Goal: Information Seeking & Learning: Learn about a topic

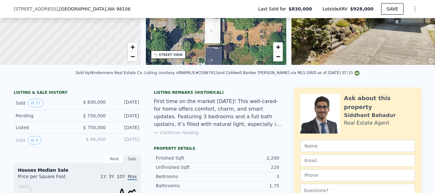
scroll to position [157, 0]
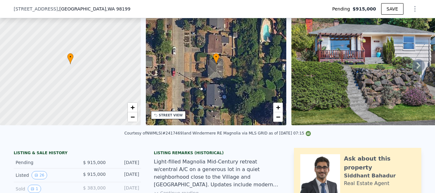
scroll to position [30, 0]
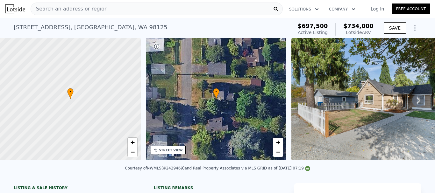
scroll to position [61, 0]
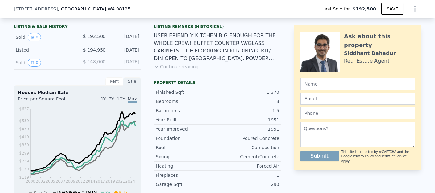
scroll to position [125, 0]
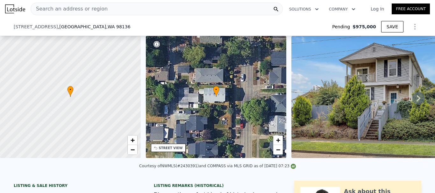
scroll to position [125, 0]
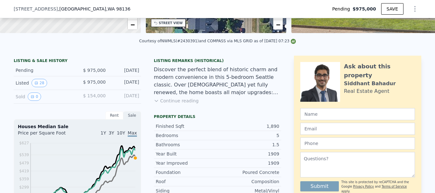
type input "$ 1,266,000"
type input "$ 111,999"
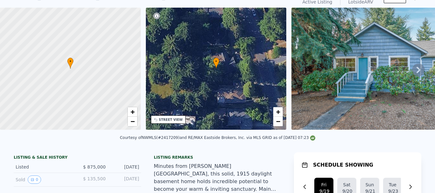
scroll to position [61, 0]
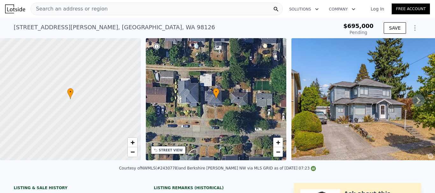
scroll to position [61, 0]
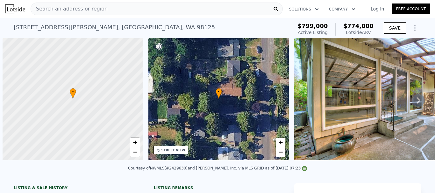
scroll to position [0, 3]
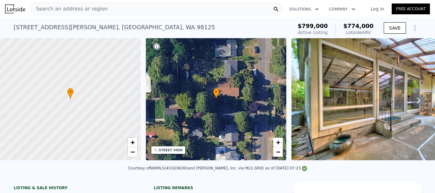
click at [118, 10] on div "Search an address or region" at bounding box center [157, 9] width 252 height 13
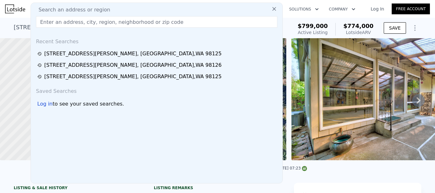
click at [116, 8] on div "Search an address or region" at bounding box center [156, 10] width 246 height 8
click at [130, 22] on input "text" at bounding box center [156, 21] width 241 height 11
paste input "9408 26th Ave SW, Seattle, WA 98106"
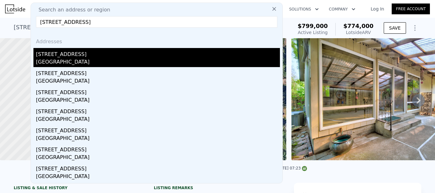
type input "9408 26th Ave SW, Seattle, WA 98106"
click at [80, 56] on div "[STREET_ADDRESS]" at bounding box center [158, 53] width 244 height 10
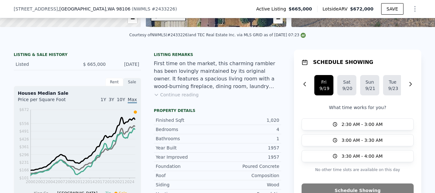
scroll to position [125, 0]
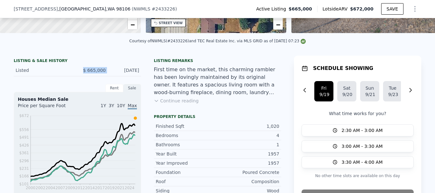
drag, startPoint x: 106, startPoint y: 76, endPoint x: 70, endPoint y: 76, distance: 35.6
click at [70, 76] on div "Listed $ 665,000 Sep 15, 2025" at bounding box center [77, 71] width 127 height 12
copy div "$ 665,000"
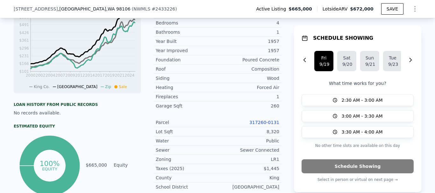
scroll to position [252, 0]
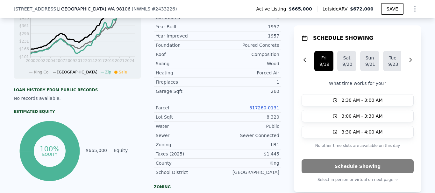
click at [268, 110] on link "317260-0131" at bounding box center [264, 107] width 30 height 5
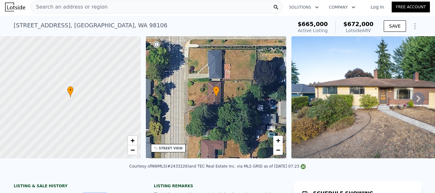
scroll to position [0, 0]
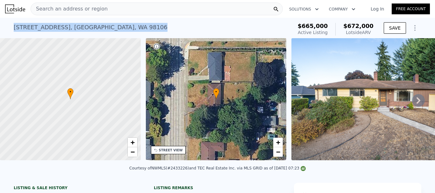
drag, startPoint x: 108, startPoint y: 25, endPoint x: 0, endPoint y: 25, distance: 107.5
click at [0, 25] on div "9408 26th Ave SW , Seattle , WA 98106 Active at $665k (~ARV $672k ) $665,000 Ac…" at bounding box center [217, 28] width 435 height 20
copy div "9408 26th Ave SW , Seattle , WA 98106"
drag, startPoint x: 138, startPoint y: 38, endPoint x: 128, endPoint y: 34, distance: 11.8
click at [139, 38] on div at bounding box center [70, 99] width 169 height 147
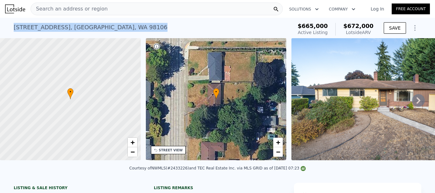
click at [118, 33] on div "9408 26th Ave SW , Seattle , WA 98106 Active at $665k (~ARV $672k )" at bounding box center [152, 29] width 276 height 18
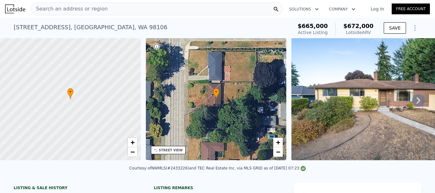
click at [118, 33] on div "9408 26th Ave SW , Seattle , WA 98106 Active at $665k (~ARV $672k )" at bounding box center [152, 29] width 276 height 18
click at [38, 25] on div "9408 26th Ave SW , Seattle , WA 98106" at bounding box center [91, 27] width 154 height 9
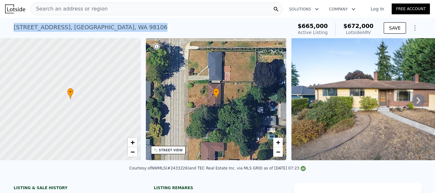
click at [38, 25] on div "9408 26th Ave SW , Seattle , WA 98106" at bounding box center [91, 27] width 154 height 9
copy div "9408 26th Ave SW , Seattle , WA 98106 Active at $665k (~ARV $672k )"
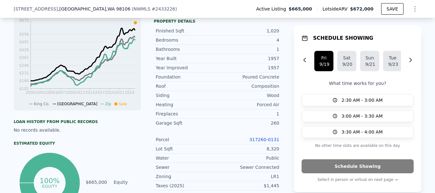
scroll to position [189, 0]
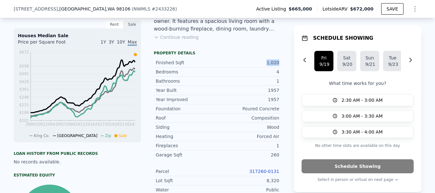
drag, startPoint x: 280, startPoint y: 67, endPoint x: 249, endPoint y: 65, distance: 31.6
click at [250, 65] on div "LISTING & SALE HISTORY Listed $ 665,000 Sep 15, 2025 Rent Sale Rent over time P…" at bounding box center [217, 176] width 407 height 368
copy div "1,020"
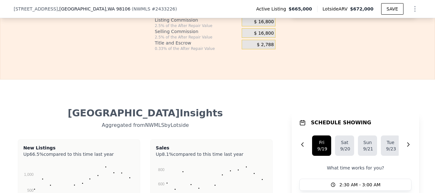
scroll to position [1143, 0]
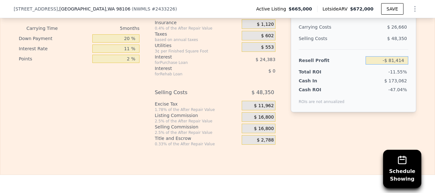
drag, startPoint x: 380, startPoint y: 70, endPoint x: 419, endPoint y: 69, distance: 39.1
click at [419, 69] on div "Edit the assumptions in yellow boxes. Input profit to calculate an offer price.…" at bounding box center [217, 28] width 434 height 237
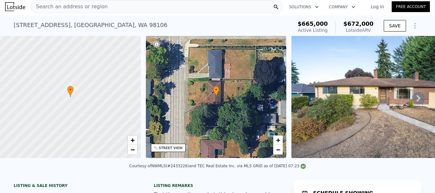
scroll to position [0, 0]
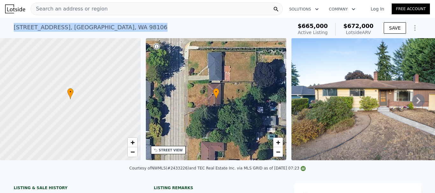
drag, startPoint x: 110, startPoint y: 29, endPoint x: 5, endPoint y: 25, distance: 105.0
click at [5, 25] on div "9408 26th Ave SW , Seattle , WA 98106 Active at $665k (~ARV $672k ) $665,000 Ac…" at bounding box center [217, 28] width 435 height 20
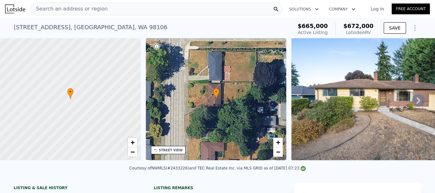
click at [116, 11] on div "Search an address or region" at bounding box center [157, 9] width 252 height 13
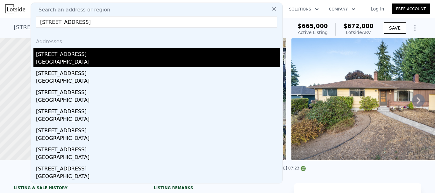
type input "9408 26th Ave SW, Seattle, WA 98106"
click at [78, 61] on div "Seattle, WA 98106" at bounding box center [158, 62] width 244 height 9
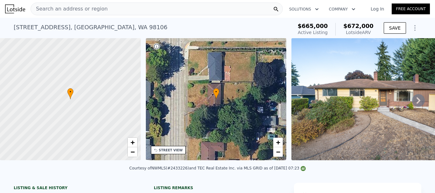
click at [120, 9] on div "Search an address or region" at bounding box center [157, 9] width 252 height 13
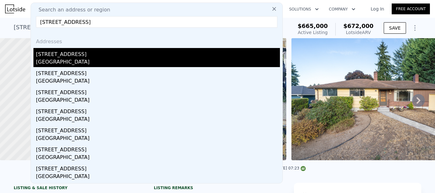
type input "9408 26th Ave SW, Seattle, WA 98106"
click at [83, 61] on div "Seattle, WA 98106" at bounding box center [158, 62] width 244 height 9
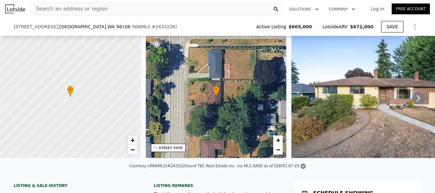
scroll to position [125, 0]
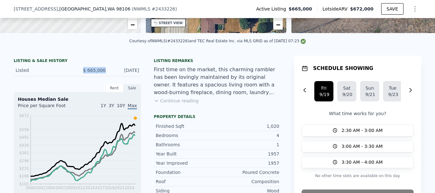
drag, startPoint x: 104, startPoint y: 73, endPoint x: 65, endPoint y: 73, distance: 39.4
click at [67, 73] on div "Listed $ 665,000 Sep 15, 2025" at bounding box center [77, 71] width 127 height 12
copy div "$ 665,000"
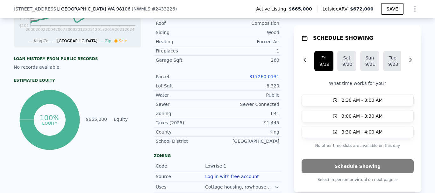
scroll to position [284, 0]
click at [260, 79] on link "317260-0131" at bounding box center [264, 75] width 30 height 5
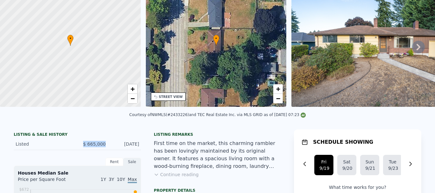
scroll to position [0, 0]
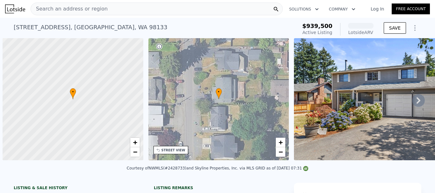
scroll to position [0, 3]
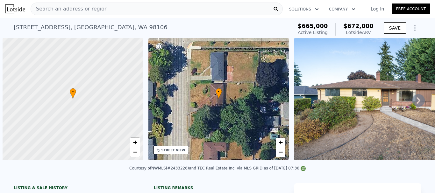
scroll to position [0, 3]
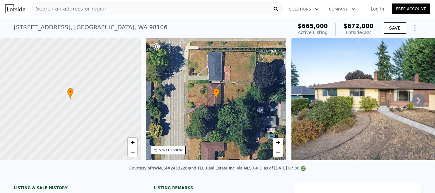
click at [113, 10] on div "Search an address or region" at bounding box center [157, 9] width 252 height 13
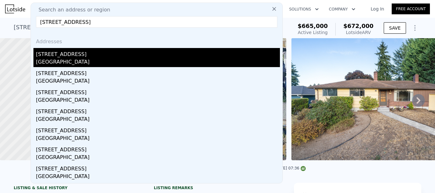
type input "9408 26th Ave SW, Seattle, WA 98106"
click at [82, 58] on div "Seattle, WA 98106" at bounding box center [158, 62] width 244 height 9
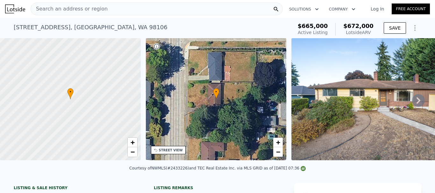
click at [106, 10] on div "Search an address or region" at bounding box center [157, 9] width 252 height 13
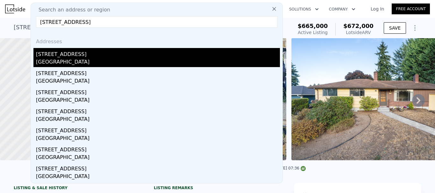
type input "9119 17th Ave NE, Seattle, WA 98115"
click at [79, 58] on div "[GEOGRAPHIC_DATA]" at bounding box center [158, 62] width 244 height 9
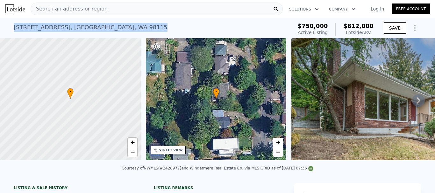
drag, startPoint x: 107, startPoint y: 29, endPoint x: 0, endPoint y: 24, distance: 106.7
click at [0, 25] on div "9119 17th Ave NE , Seattle , WA 98115 Active at $750k (~ARV $812k ) $750,000 Ac…" at bounding box center [217, 28] width 435 height 20
copy div "9119 17th Ave NE , Seattle , WA 98115"
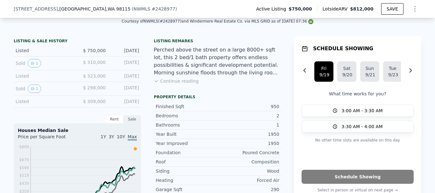
scroll to position [157, 0]
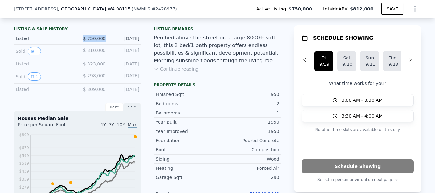
drag, startPoint x: 105, startPoint y: 43, endPoint x: 66, endPoint y: 42, distance: 39.2
click at [66, 42] on div "Listed $ 750,000 Sep 5, 2025" at bounding box center [77, 39] width 127 height 12
copy div "$ 750,000"
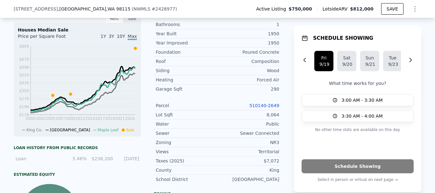
scroll to position [284, 0]
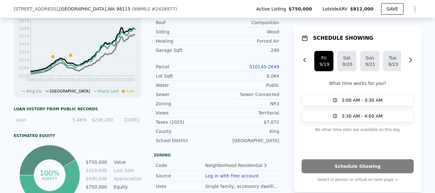
click at [265, 69] on link "510140-2649" at bounding box center [264, 66] width 30 height 5
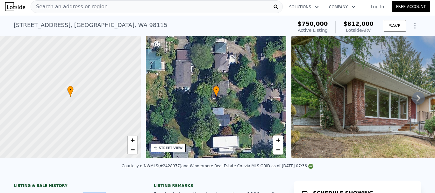
scroll to position [0, 0]
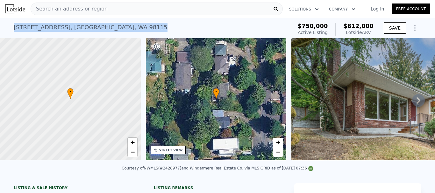
drag, startPoint x: 108, startPoint y: 28, endPoint x: 0, endPoint y: 27, distance: 107.5
click at [0, 27] on div "9119 17th Ave NE , Seattle , WA 98115 Active at $750k (~ARV $812k ) $750,000 Ac…" at bounding box center [217, 28] width 435 height 20
copy div "9119 17th Ave NE , Seattle , WA 98115"
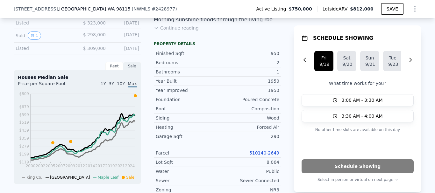
scroll to position [189, 0]
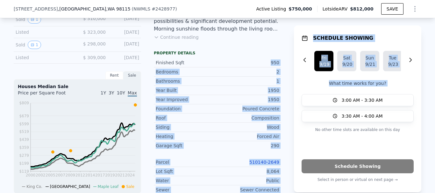
drag, startPoint x: 261, startPoint y: 67, endPoint x: 286, endPoint y: 67, distance: 24.8
click at [286, 67] on div "LISTING & SALE HISTORY Listed $ 750,000 Sep 5, 2025 Sold 1 $ 310,000 Dec 5, 200…" at bounding box center [217, 181] width 407 height 379
click at [277, 61] on div "Finished Sqft 950 Bedrooms 2 Bathrooms 1 Year Built 1950 Year Improved 1950 Fou…" at bounding box center [217, 148] width 127 height 185
click at [255, 66] on div "950" at bounding box center [248, 62] width 62 height 6
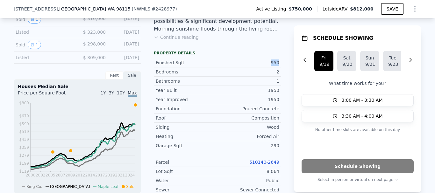
drag, startPoint x: 270, startPoint y: 67, endPoint x: 278, endPoint y: 68, distance: 8.3
click at [278, 67] on div "Finished Sqft 950" at bounding box center [217, 62] width 127 height 9
copy div "950"
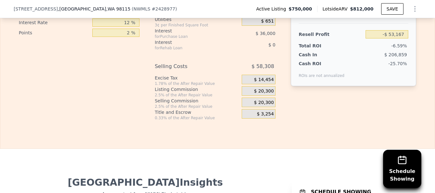
scroll to position [1143, 0]
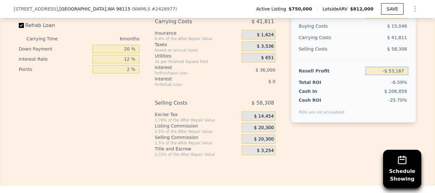
drag, startPoint x: 379, startPoint y: 80, endPoint x: 417, endPoint y: 77, distance: 38.7
click at [417, 77] on div "Edit the assumptions in yellow boxes. Input profit to calculate an offer price.…" at bounding box center [217, 38] width 407 height 237
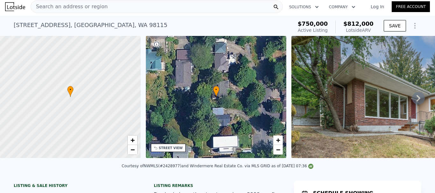
scroll to position [0, 0]
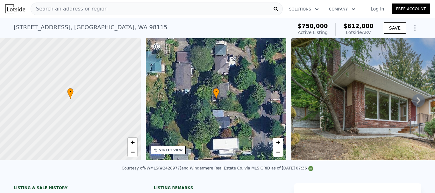
click at [107, 7] on div "Search an address or region" at bounding box center [157, 9] width 252 height 13
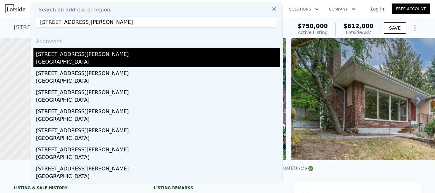
type input "3609 SW Holden St, Seattle, WA 98126"
click at [82, 59] on div "Seattle, WA 98126" at bounding box center [158, 62] width 244 height 9
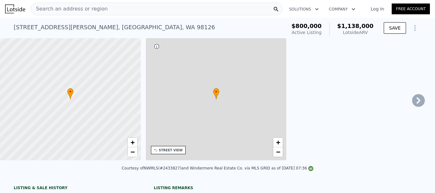
type input "2"
type input "4"
type input "1.75"
type input "3"
type input "1600"
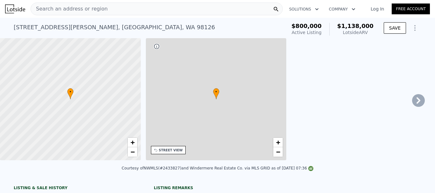
type input "2860"
type input "4244"
type input "7436"
type input "$ 1,138,000"
type input "7"
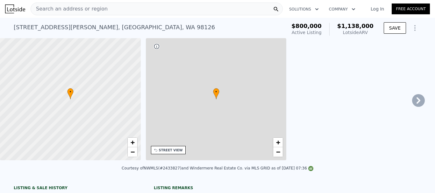
type input "$ 190,308"
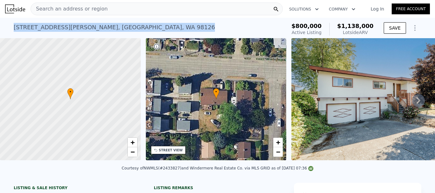
drag, startPoint x: 114, startPoint y: 26, endPoint x: 4, endPoint y: 24, distance: 109.5
click at [4, 24] on div "3609 SW Holden St , Seattle , WA 98126 Active at $800k (~ARV $1.138m ) $800,000…" at bounding box center [217, 28] width 435 height 20
copy div "3609 SW Holden St , Seattle , WA 98126"
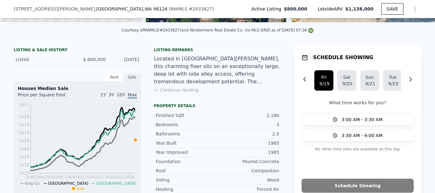
scroll to position [125, 0]
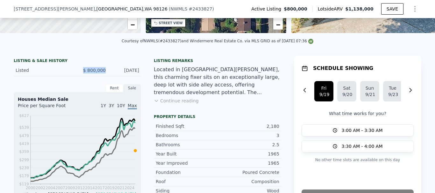
drag, startPoint x: 104, startPoint y: 75, endPoint x: 75, endPoint y: 75, distance: 29.6
click at [75, 75] on div "Listed $ 800,000 Sep 16, 2025" at bounding box center [77, 71] width 127 height 12
copy span "$ 800,000"
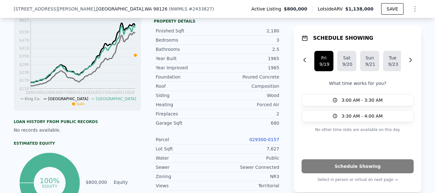
scroll to position [252, 0]
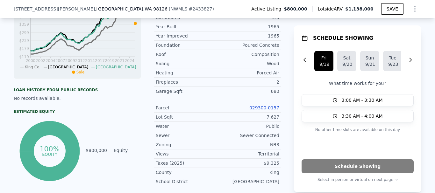
click at [266, 110] on link "029300-0157" at bounding box center [264, 107] width 30 height 5
click at [264, 110] on link "029300-0157" at bounding box center [264, 107] width 30 height 5
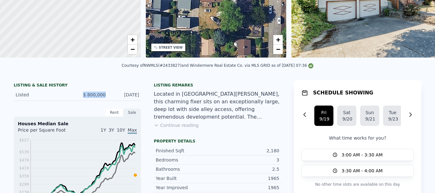
scroll to position [0, 0]
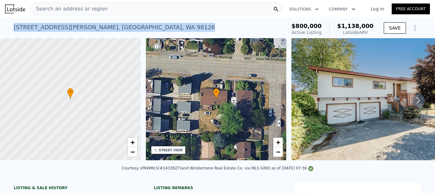
drag, startPoint x: 118, startPoint y: 28, endPoint x: 11, endPoint y: 28, distance: 107.2
click at [14, 28] on div "3609 SW Holden St , Seattle , WA 98126 Active at $800k (~ARV $1.138m )" at bounding box center [149, 29] width 270 height 18
copy div "3609 SW Holden St , Seattle , WA 98126"
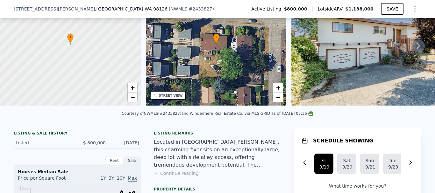
scroll to position [220, 0]
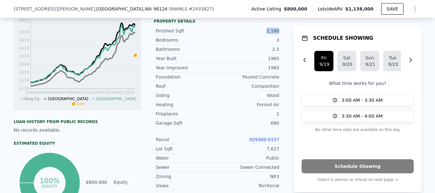
drag, startPoint x: 259, startPoint y: 34, endPoint x: 279, endPoint y: 33, distance: 19.4
click at [279, 33] on div "LISTING & SALE HISTORY Listed $ 800,000 Sep 16, 2025 Rent Sale Rent over time P…" at bounding box center [217, 154] width 407 height 388
copy div "2,180"
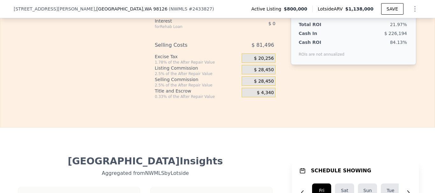
scroll to position [1143, 0]
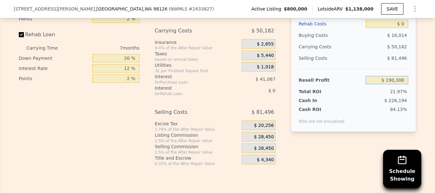
drag, startPoint x: 373, startPoint y: 90, endPoint x: 434, endPoint y: 87, distance: 61.1
click at [434, 87] on div "Search an address or region Solutions Company Open main menu Log In Free Accoun…" at bounding box center [217, 96] width 435 height 193
type input "$ 800,000"
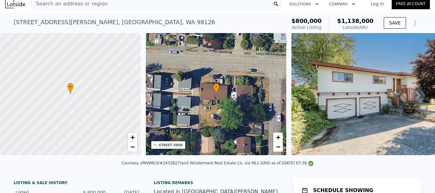
scroll to position [0, 0]
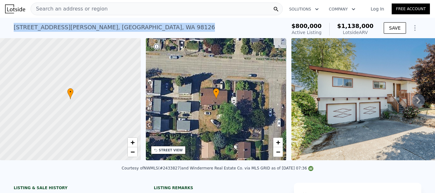
drag, startPoint x: 0, startPoint y: 38, endPoint x: 11, endPoint y: 26, distance: 16.4
click at [14, 26] on div "3609 SW Holden St , Seattle , WA 98126 Active at $800k (~ARV $1.138m )" at bounding box center [149, 29] width 270 height 18
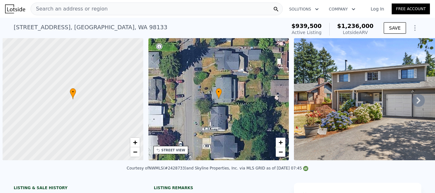
scroll to position [0, 3]
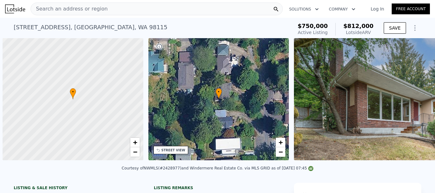
scroll to position [0, 3]
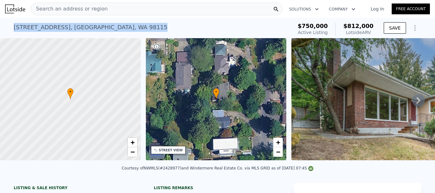
drag, startPoint x: 105, startPoint y: 27, endPoint x: 10, endPoint y: 28, distance: 94.8
click at [10, 28] on div "[STREET_ADDRESS] Active at $750k (~ARV $812k ) $750,000 Active Listing $812,000…" at bounding box center [217, 28] width 435 height 20
copy div "9119 17th Ave NE , Seattle , WA 98115"
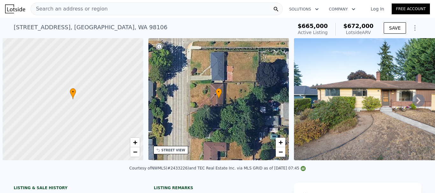
scroll to position [0, 3]
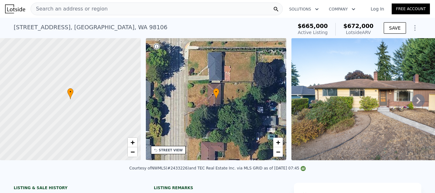
click at [115, 26] on div "[STREET_ADDRESS] Active at $665k (~ARV $672k )" at bounding box center [152, 29] width 276 height 18
click at [115, 25] on div "[STREET_ADDRESS] Active at $665k (~ARV $672k )" at bounding box center [152, 29] width 276 height 18
click at [129, 15] on div "Search an address or region Solutions Company Open main menu Log In Free Account" at bounding box center [217, 8] width 424 height 15
click at [127, 10] on div "Search an address or region" at bounding box center [157, 9] width 252 height 13
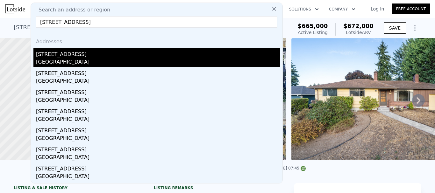
type input "[STREET_ADDRESS]"
click at [73, 57] on div "[STREET_ADDRESS]" at bounding box center [158, 53] width 244 height 10
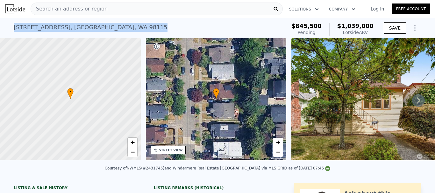
drag, startPoint x: 105, startPoint y: 28, endPoint x: 4, endPoint y: 26, distance: 101.2
click at [4, 26] on div "7332 17th Ave NE , Seattle , WA 98115 Pending (~ARV $1.039m ) $845,500 Pending …" at bounding box center [217, 28] width 435 height 20
copy div "7332 17th Ave NE , Seattle , WA 98115"
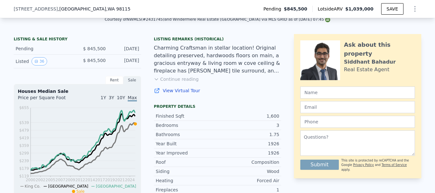
scroll to position [157, 0]
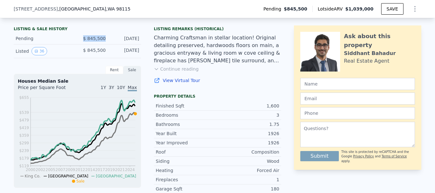
drag, startPoint x: 104, startPoint y: 42, endPoint x: 74, endPoint y: 42, distance: 29.6
click at [73, 44] on div "Pending $ 845,500 Sep 18, 2025" at bounding box center [77, 39] width 127 height 12
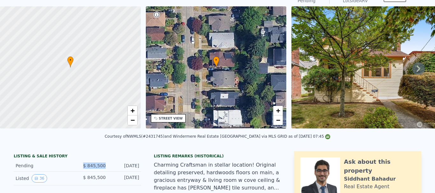
scroll to position [0, 0]
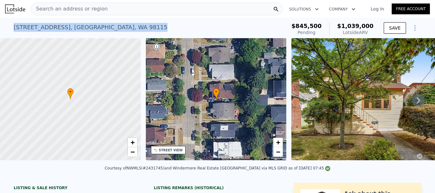
drag, startPoint x: 109, startPoint y: 27, endPoint x: 0, endPoint y: 24, distance: 108.8
click at [0, 24] on div "7332 17th Ave NE , Seattle , WA 98115 Pending (~ARV $1.039m ) $845,500 Pending …" at bounding box center [217, 28] width 435 height 20
copy div "7332 17th Ave NE , Seattle , WA 98115"
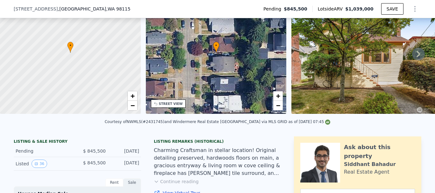
scroll to position [157, 0]
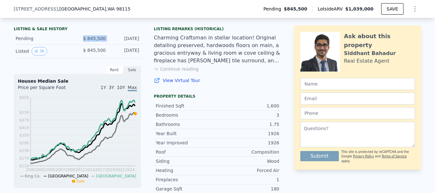
drag, startPoint x: 102, startPoint y: 42, endPoint x: 59, endPoint y: 38, distance: 44.1
click at [61, 39] on div "Pending $ 845,500 Sep 18, 2025" at bounding box center [77, 39] width 127 height 12
copy div "$ 845,500"
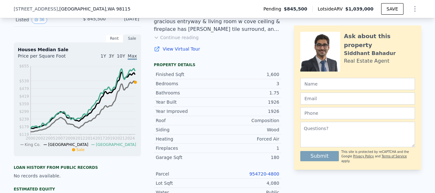
scroll to position [220, 0]
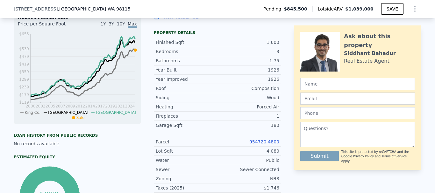
click at [266, 144] on link "954720-4800" at bounding box center [264, 141] width 30 height 5
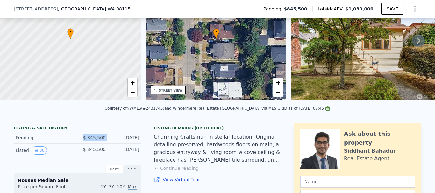
scroll to position [0, 0]
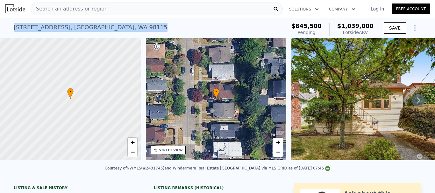
drag, startPoint x: 109, startPoint y: 27, endPoint x: 9, endPoint y: 27, distance: 99.6
click at [9, 27] on div "7332 17th Ave NE , Seattle , WA 98115 Pending (~ARV $1.039m ) $845,500 Pending …" at bounding box center [217, 28] width 435 height 20
copy div "7332 17th Ave NE , Seattle , WA 98115"
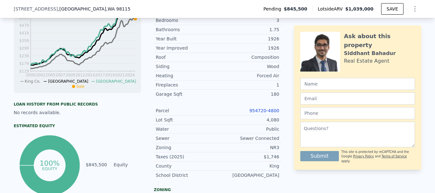
scroll to position [220, 0]
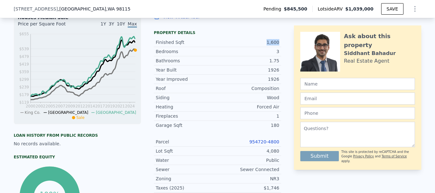
drag, startPoint x: 255, startPoint y: 47, endPoint x: 279, endPoint y: 46, distance: 23.2
click at [279, 46] on div "LISTING & SALE HISTORY Pending $ 845,500 Sep 18, 2025 Listed 36 $ 845,500 Sep 1…" at bounding box center [217, 150] width 407 height 381
copy div "1,600"
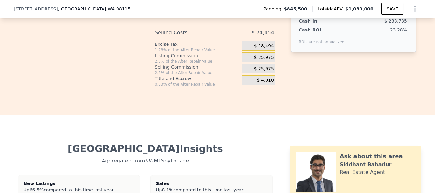
scroll to position [1143, 0]
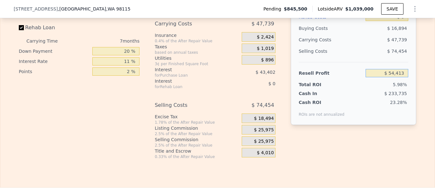
drag, startPoint x: 377, startPoint y: 80, endPoint x: 413, endPoint y: 81, distance: 36.3
click at [413, 81] on div "After Repair Value $ 1,039,000 Carrying Months 7 Less Estimate Costs: Purchase …" at bounding box center [352, 36] width 125 height 177
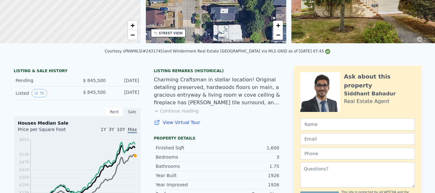
scroll to position [0, 0]
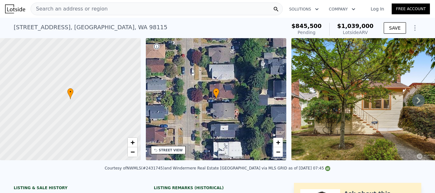
click at [107, 7] on div "Search an address or region" at bounding box center [157, 9] width 252 height 13
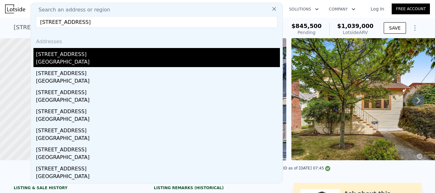
type input "10522 41st Pl NE, Seattle, WA 98125"
click at [80, 62] on div "Seattle, WA 98125" at bounding box center [158, 62] width 244 height 9
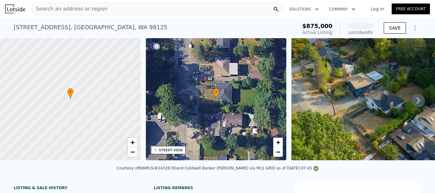
click at [122, 12] on div "Search an address or region" at bounding box center [157, 9] width 252 height 13
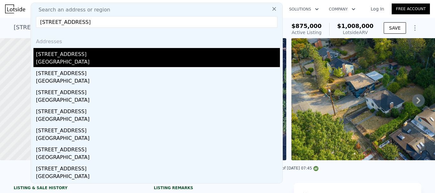
type input "10522 41st Pl NE, Seattle, WA 98125"
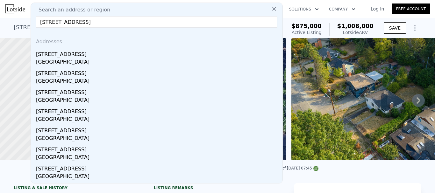
drag, startPoint x: 82, startPoint y: 55, endPoint x: 87, endPoint y: 57, distance: 5.3
click at [81, 55] on div "10522 41st Pl NE" at bounding box center [158, 53] width 244 height 10
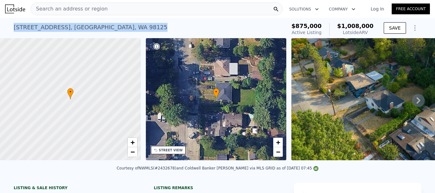
drag, startPoint x: 103, startPoint y: 27, endPoint x: 4, endPoint y: 30, distance: 98.7
click at [4, 30] on div "10522 41st Pl NE , Seattle , WA 98125 Active at $875k (~ARV $1.008m ) $875,000 …" at bounding box center [217, 28] width 435 height 20
copy div "10522 41st Pl NE , Seattle , WA 98125"
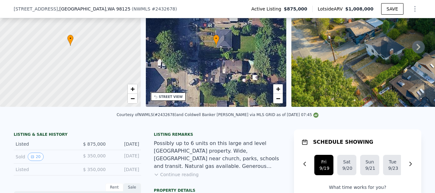
scroll to position [157, 0]
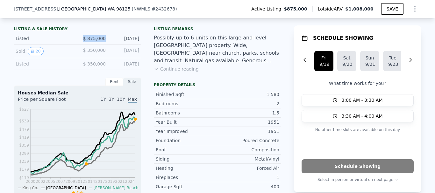
drag, startPoint x: 105, startPoint y: 42, endPoint x: 73, endPoint y: 41, distance: 32.1
click at [73, 41] on div "Listed $ 875,000 Sep 11, 2025" at bounding box center [77, 39] width 127 height 12
copy span "$ 875,000"
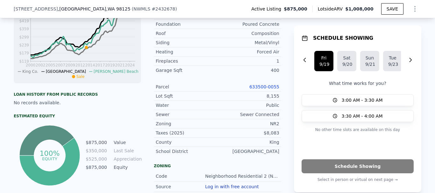
scroll to position [284, 0]
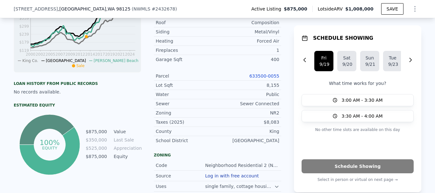
click at [262, 79] on link "633500-0055" at bounding box center [264, 75] width 30 height 5
click at [267, 79] on link "633500-0055" at bounding box center [264, 75] width 30 height 5
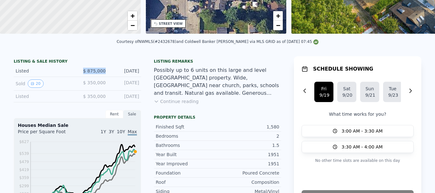
scroll to position [0, 0]
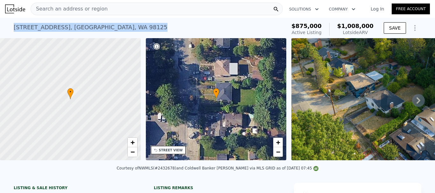
drag, startPoint x: 55, startPoint y: 23, endPoint x: 0, endPoint y: 21, distance: 55.1
click at [0, 21] on div "10522 41st Pl NE , Seattle , WA 98125 Active at $875k (~ARV $1.008m ) $875,000 …" at bounding box center [217, 28] width 435 height 20
copy div "10522 41st Pl NE , Seattle , WA 98125"
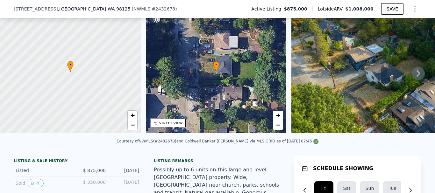
scroll to position [189, 0]
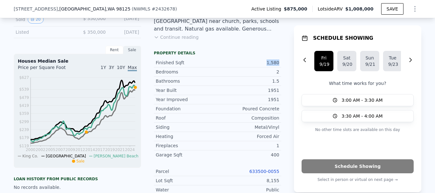
drag, startPoint x: 278, startPoint y: 67, endPoint x: 227, endPoint y: 65, distance: 50.6
click at [234, 66] on div "Finished Sqft 1,580" at bounding box center [217, 62] width 127 height 9
copy div "1,580"
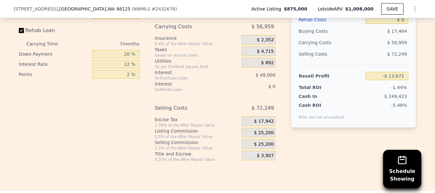
scroll to position [1106, 0]
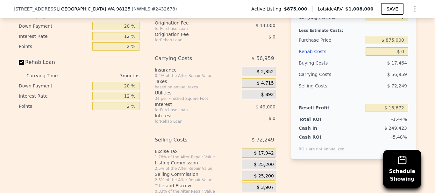
drag, startPoint x: 377, startPoint y: 118, endPoint x: 429, endPoint y: 116, distance: 52.8
click at [429, 116] on div "Rehab Resell Rental Edit the assumptions in yellow boxes. Input profit to calcu…" at bounding box center [217, 69] width 435 height 307
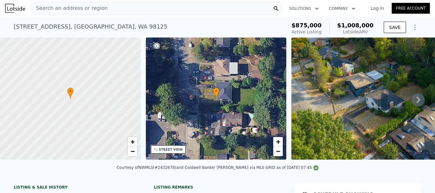
scroll to position [0, 0]
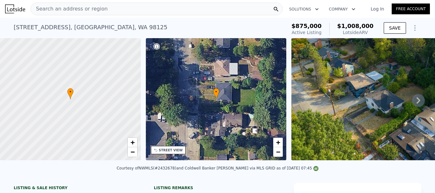
click at [91, 11] on span "Search an address or region" at bounding box center [69, 9] width 77 height 8
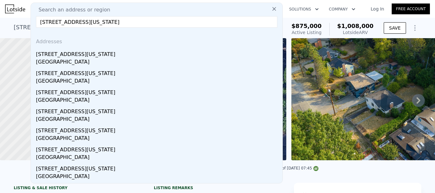
type input "4816 SW Alaska St, Seattle, WA 98116"
click at [74, 58] on div "4816 SW Alaska St" at bounding box center [158, 53] width 244 height 10
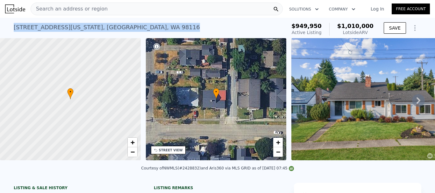
drag, startPoint x: 109, startPoint y: 25, endPoint x: 1, endPoint y: 28, distance: 107.9
click at [1, 28] on div "4816 SW Alaska St , Seattle , WA 98116 Active at $949,950 (~ARV $1.010m ) $949,…" at bounding box center [217, 28] width 435 height 20
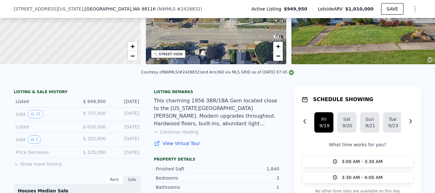
scroll to position [93, 0]
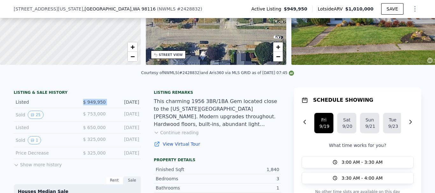
drag, startPoint x: 107, startPoint y: 106, endPoint x: 68, endPoint y: 105, distance: 38.5
click at [68, 105] on div "Listed $ 949,950 Sep 4, 2025" at bounding box center [77, 102] width 127 height 12
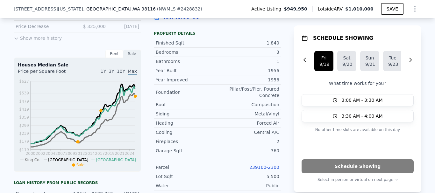
scroll to position [220, 0]
click at [267, 164] on link "239160-2300" at bounding box center [264, 166] width 30 height 5
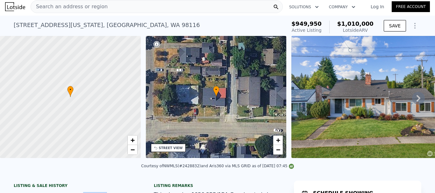
scroll to position [0, 0]
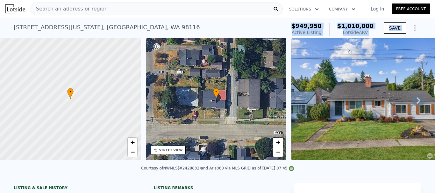
drag, startPoint x: 110, startPoint y: 27, endPoint x: 0, endPoint y: 39, distance: 110.4
click at [87, 24] on div "4816 SW Alaska St , Seattle , WA 98116" at bounding box center [107, 27] width 186 height 9
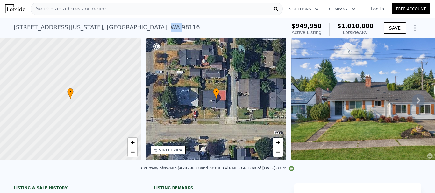
click at [87, 24] on div "4816 SW Alaska St , Seattle , WA 98116" at bounding box center [107, 27] width 186 height 9
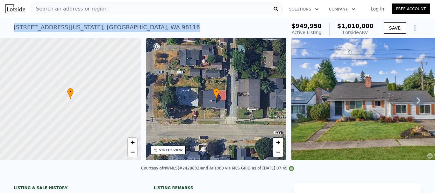
click at [87, 24] on div "4816 SW Alaska St , Seattle , WA 98116" at bounding box center [107, 27] width 186 height 9
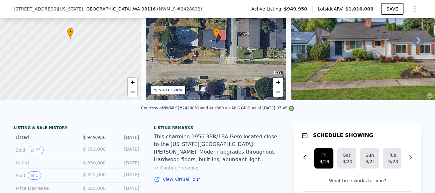
scroll to position [157, 0]
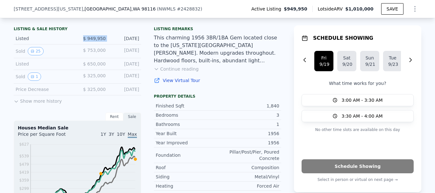
drag, startPoint x: 108, startPoint y: 44, endPoint x: 73, endPoint y: 41, distance: 34.1
click at [73, 41] on div "Listed $ 949,950 Sep 4, 2025" at bounding box center [77, 39] width 127 height 12
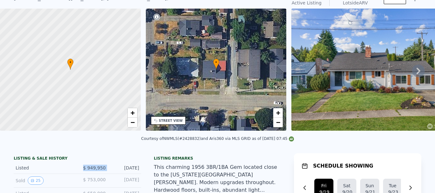
scroll to position [0, 0]
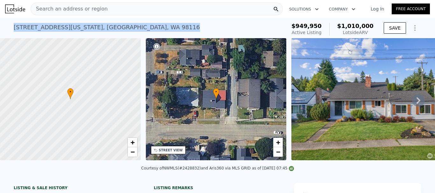
drag, startPoint x: 110, startPoint y: 27, endPoint x: 0, endPoint y: 29, distance: 109.8
click at [0, 29] on div "4816 SW Alaska St , Seattle , WA 98116 Active at $949,950 (~ARV $1.010m ) $949,…" at bounding box center [217, 28] width 435 height 20
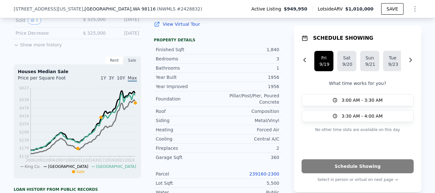
scroll to position [220, 0]
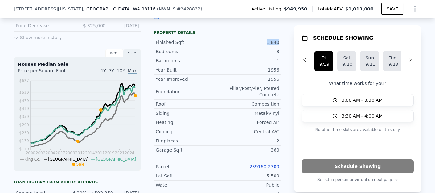
drag, startPoint x: 260, startPoint y: 47, endPoint x: 278, endPoint y: 45, distance: 18.5
click at [278, 45] on div "Finished Sqft 1,840" at bounding box center [217, 42] width 127 height 9
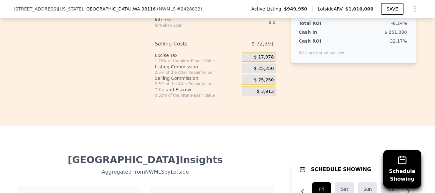
scroll to position [1143, 0]
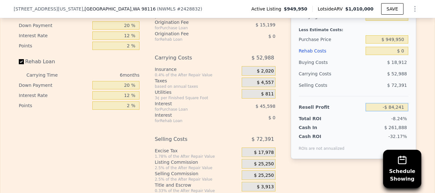
drag, startPoint x: 375, startPoint y: 109, endPoint x: 424, endPoint y: 108, distance: 49.3
click at [423, 108] on div "Edit the assumptions in yellow boxes. Input profit to calculate an offer price.…" at bounding box center [217, 75] width 434 height 237
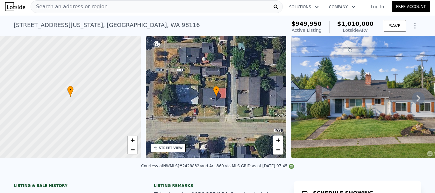
scroll to position [0, 0]
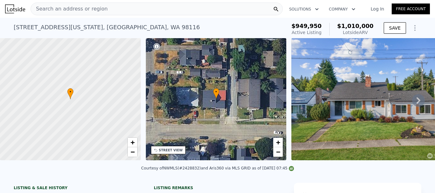
click at [139, 3] on div "Search an address or region" at bounding box center [157, 9] width 252 height 13
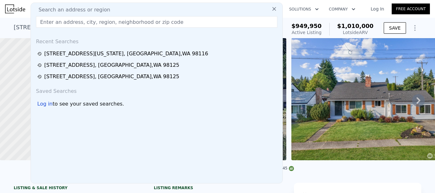
click at [139, 8] on div "Search an address or region" at bounding box center [156, 10] width 246 height 8
click at [144, 23] on input "text" at bounding box center [156, 21] width 241 height 11
paste input "12019 B 25th Ave NE, Seattle, WA 98125"
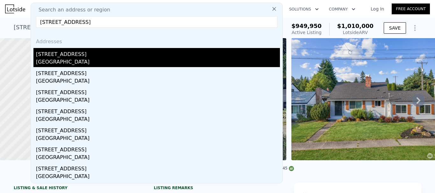
type input "12019 B 25th Ave NE, Seattle, WA 98125"
click at [78, 56] on div "12019 25th Ave NE # B" at bounding box center [158, 53] width 244 height 10
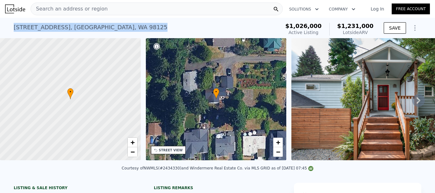
drag, startPoint x: 122, startPoint y: 28, endPoint x: 11, endPoint y: 31, distance: 111.4
click at [14, 31] on div "12019 25th Ave NE # B , Seattle , WA 98125 Active at $1.026m (~ARV $1.231m )" at bounding box center [146, 29] width 264 height 18
click at [123, 10] on div "Search an address or region" at bounding box center [157, 9] width 252 height 13
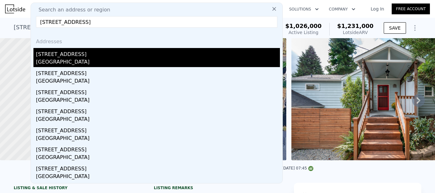
type input "12019 B 25th Ave NE, Seattle, WA 98125"
click at [84, 57] on div "12019 25th Ave NE # B" at bounding box center [158, 53] width 244 height 10
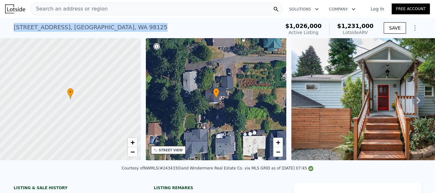
drag, startPoint x: 121, startPoint y: 29, endPoint x: 9, endPoint y: 30, distance: 112.6
click at [9, 30] on div "12019 25th Ave NE # B , Seattle , WA 98125 Active at $1.026m (~ARV $1.231m ) $1…" at bounding box center [217, 28] width 435 height 20
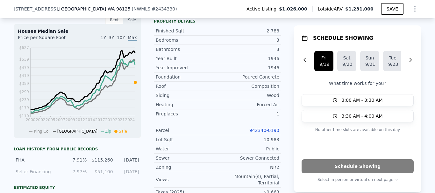
scroll to position [157, 0]
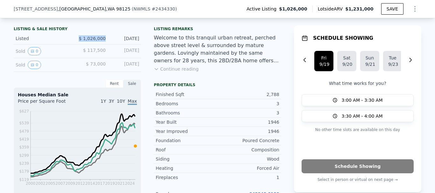
drag, startPoint x: 106, startPoint y: 42, endPoint x: 71, endPoint y: 38, distance: 34.9
click at [74, 38] on div "Listed $ 1,026,000 Sep 17, 2025" at bounding box center [77, 39] width 127 height 12
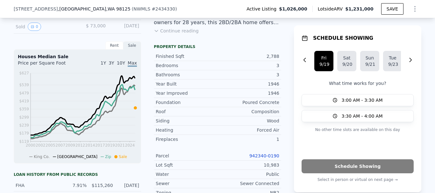
scroll to position [252, 0]
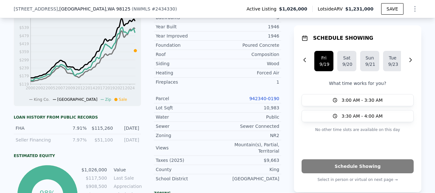
click at [260, 101] on link "942340-0190" at bounding box center [264, 98] width 30 height 5
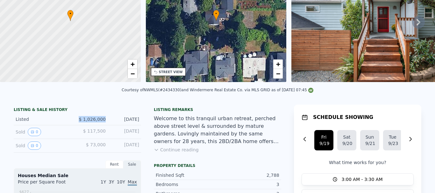
scroll to position [0, 0]
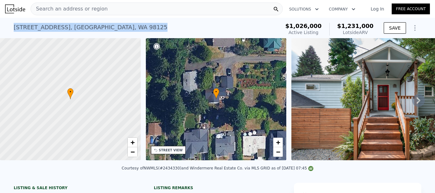
drag, startPoint x: 119, startPoint y: 26, endPoint x: 0, endPoint y: 22, distance: 119.0
click at [0, 22] on div "12019 25th Ave NE # B , Seattle , WA 98125 Active at $1.026m (~ARV $1.231m ) $1…" at bounding box center [217, 28] width 435 height 20
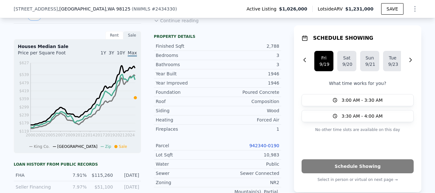
scroll to position [220, 0]
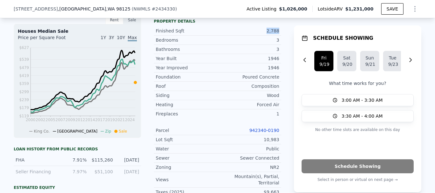
drag, startPoint x: 262, startPoint y: 34, endPoint x: 280, endPoint y: 32, distance: 18.6
click at [280, 32] on div "LISTING & SALE HISTORY Listed $ 1,026,000 Sep 17, 2025 Sold 0 $ 117,500 Jun 24,…" at bounding box center [217, 152] width 407 height 385
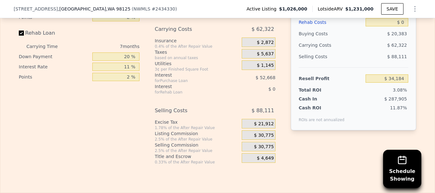
scroll to position [1143, 0]
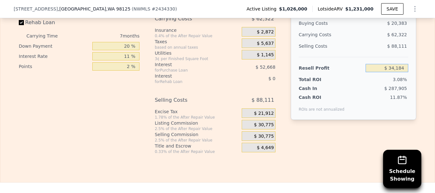
drag, startPoint x: 382, startPoint y: 69, endPoint x: 428, endPoint y: 69, distance: 45.5
click at [428, 69] on div "Edit the assumptions in yellow boxes. Input profit to calculate an offer price.…" at bounding box center [217, 36] width 434 height 237
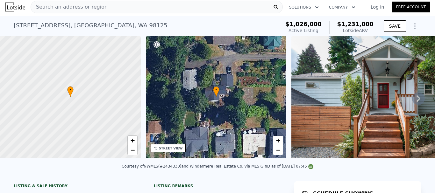
scroll to position [0, 0]
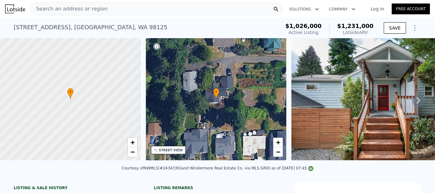
click at [100, 10] on div "Search an address or region" at bounding box center [157, 9] width 252 height 13
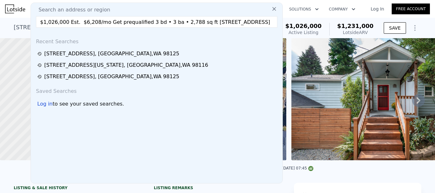
scroll to position [0, 15]
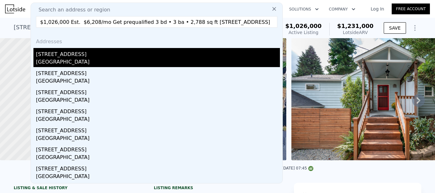
type input "$1,026,000 Est. $6,208/mo Get prequalified 3 bd • 3 ba • 2,788 sq ft 12019 B 25…"
click at [68, 60] on div "Seattle, WA 98125" at bounding box center [158, 62] width 244 height 9
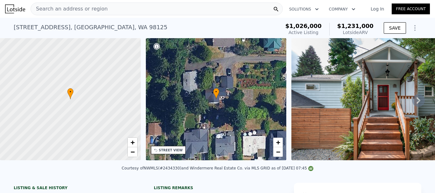
click at [122, 6] on div "Search an address or region" at bounding box center [157, 9] width 252 height 13
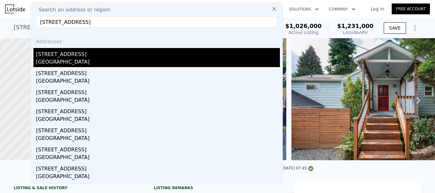
type input "5618 12th Ave NE, Seattle, WA 98105"
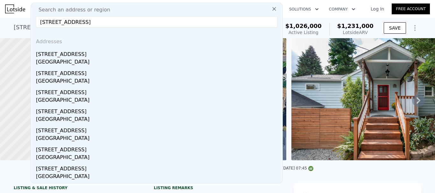
drag, startPoint x: 75, startPoint y: 59, endPoint x: 107, endPoint y: 64, distance: 31.9
click at [75, 60] on div "Seattle, WA 98105" at bounding box center [158, 62] width 244 height 9
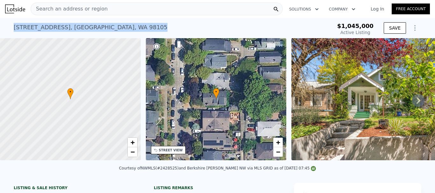
drag, startPoint x: 66, startPoint y: 25, endPoint x: 8, endPoint y: 24, distance: 58.9
click at [8, 24] on div "5618 12th Ave NE , Seattle , WA 98105 Active at $1.045m $1,045,000 Active Listi…" at bounding box center [217, 28] width 435 height 20
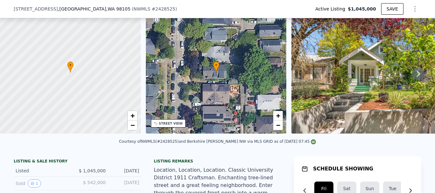
scroll to position [93, 0]
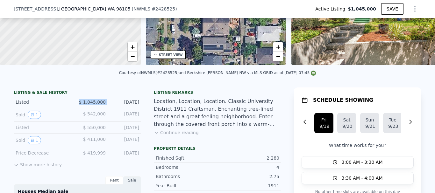
drag, startPoint x: 105, startPoint y: 107, endPoint x: 66, endPoint y: 104, distance: 38.6
click at [66, 104] on div "Listed $ 1,045,000 Sep 5, 2025" at bounding box center [77, 102] width 127 height 12
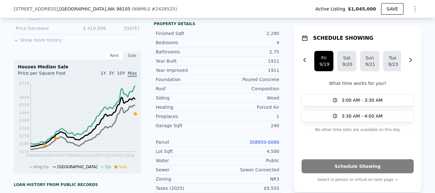
scroll to position [220, 0]
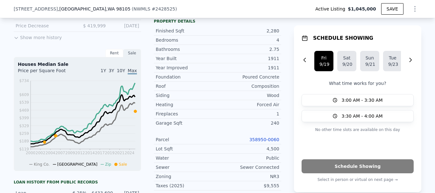
click at [269, 142] on link "358950-0060" at bounding box center [264, 139] width 30 height 5
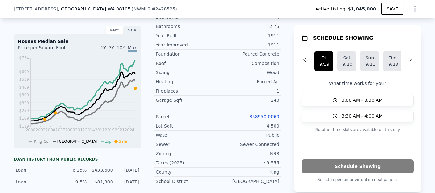
scroll to position [254, 0]
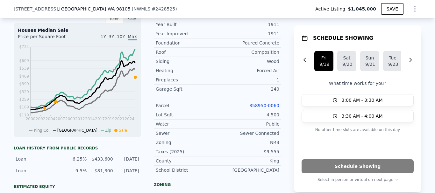
click at [267, 108] on link "358950-0060" at bounding box center [264, 105] width 30 height 5
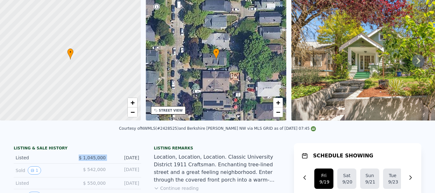
scroll to position [0, 0]
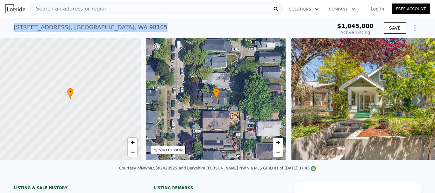
drag, startPoint x: 107, startPoint y: 28, endPoint x: 0, endPoint y: 25, distance: 106.9
click at [0, 25] on div "5618 12th Ave NE , Seattle , WA 98105 Active at $1.045m $1,045,000 Active Listi…" at bounding box center [217, 28] width 435 height 20
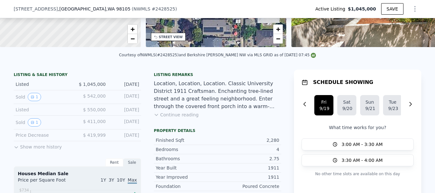
scroll to position [125, 0]
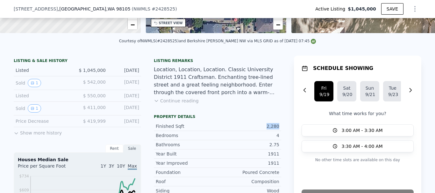
drag, startPoint x: 262, startPoint y: 130, endPoint x: 280, endPoint y: 131, distance: 18.5
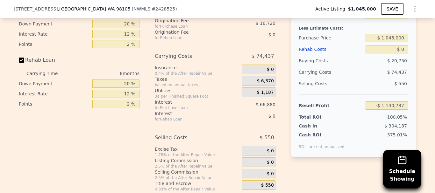
scroll to position [1143, 0]
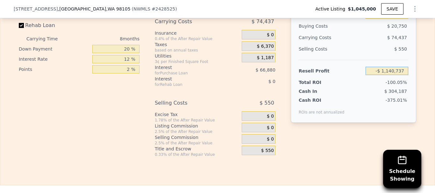
drag, startPoint x: 383, startPoint y: 78, endPoint x: 414, endPoint y: 78, distance: 30.2
click at [414, 78] on div "Edit the assumptions in yellow boxes. Input profit to calculate an offer price.…" at bounding box center [217, 38] width 407 height 237
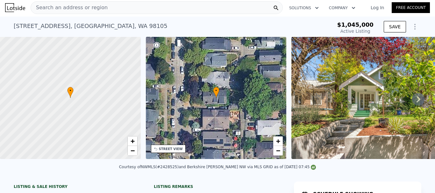
scroll to position [0, 0]
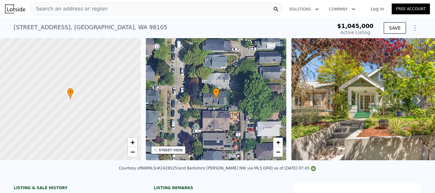
click at [99, 8] on div "Search an address or region" at bounding box center [157, 9] width 252 height 13
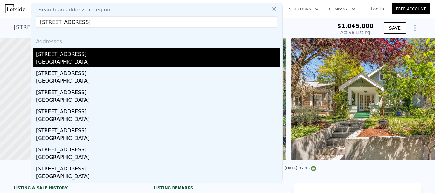
type input "130 & 132 N 77th St, Seattle, WA 98103"
click at [75, 57] on div "1320 N 77th St" at bounding box center [158, 53] width 244 height 10
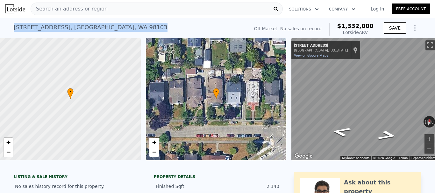
drag, startPoint x: 68, startPoint y: 26, endPoint x: 0, endPoint y: 25, distance: 68.1
click at [1, 25] on div "1320 N 77th St , Seattle , WA 98103 No sales on record (~ARV $1.332m ) Off Mark…" at bounding box center [217, 28] width 435 height 20
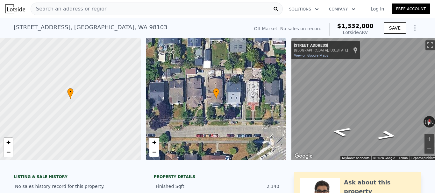
click at [94, 8] on span "Search an address or region" at bounding box center [69, 9] width 77 height 8
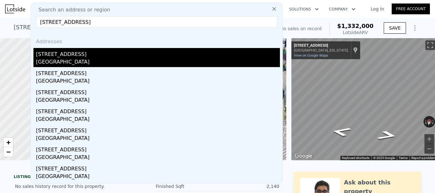
type input "130 & 132 N 77th St, Seattle, WA 98103"
click at [64, 58] on div "Seattle, WA 98103" at bounding box center [158, 62] width 244 height 9
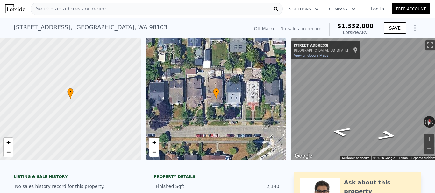
click at [92, 12] on span "Search an address or region" at bounding box center [69, 9] width 77 height 8
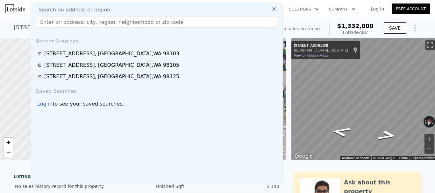
click at [96, 9] on span "Search an address or region" at bounding box center [71, 10] width 77 height 8
click at [94, 19] on input "text" at bounding box center [156, 21] width 241 height 11
paste input "130 & 132 N 77th St, Seattle, WA 98103"
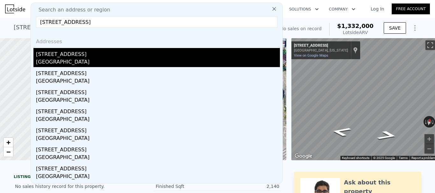
type input "130 & 132 N 77th St, Seattle, WA 98103"
click at [51, 59] on div "Seattle, WA 98103" at bounding box center [158, 62] width 244 height 9
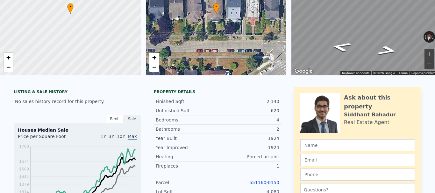
scroll to position [2, 0]
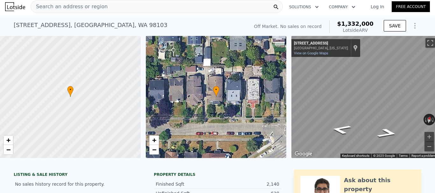
click at [218, 98] on div "• + −" at bounding box center [216, 97] width 141 height 122
click at [206, 76] on div "• + −" at bounding box center [216, 97] width 141 height 122
click at [216, 99] on div "• + −" at bounding box center [216, 97] width 141 height 122
click at [215, 91] on span "•" at bounding box center [216, 90] width 6 height 6
click at [228, 93] on div "• + −" at bounding box center [216, 97] width 141 height 122
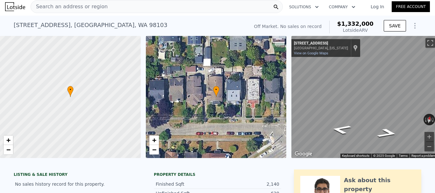
click at [228, 93] on div "• + −" at bounding box center [216, 97] width 141 height 122
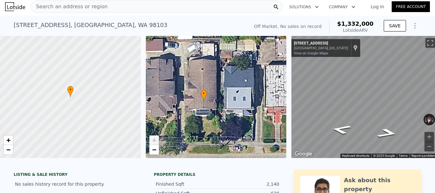
scroll to position [0, 0]
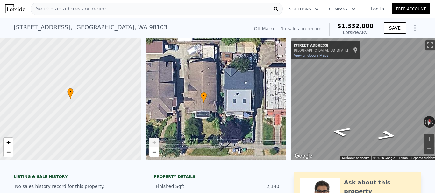
click at [204, 98] on span "•" at bounding box center [203, 96] width 6 height 6
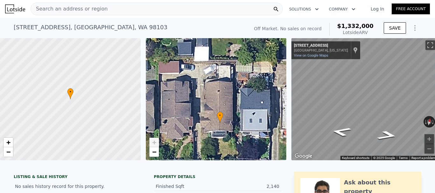
drag, startPoint x: 210, startPoint y: 80, endPoint x: 223, endPoint y: 69, distance: 17.0
click at [219, 97] on div "• + −" at bounding box center [216, 99] width 141 height 122
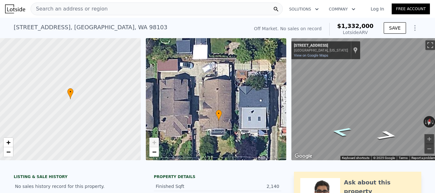
click at [350, 128] on icon "Go West, N 77th St" at bounding box center [340, 132] width 37 height 14
click at [383, 135] on icon "Go East, N 77th St" at bounding box center [387, 136] width 37 height 14
click at [88, 8] on span "Search an address or region" at bounding box center [69, 9] width 77 height 8
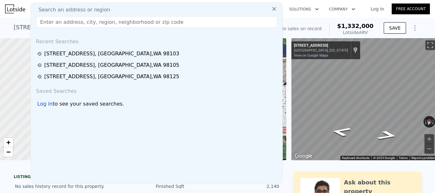
type input "130 & 132 N 77th St, Seattle, WA 98103"
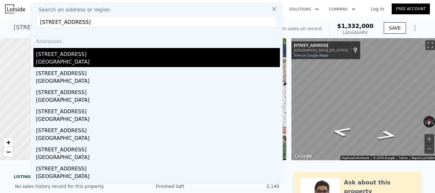
click at [68, 57] on div "1320 N 77th St" at bounding box center [158, 53] width 244 height 10
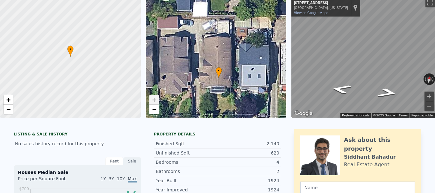
scroll to position [4, 0]
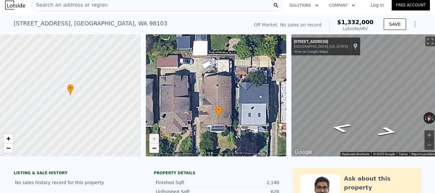
click at [156, 151] on span "−" at bounding box center [154, 148] width 4 height 8
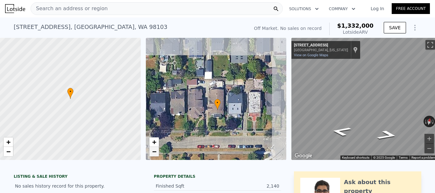
scroll to position [0, 0]
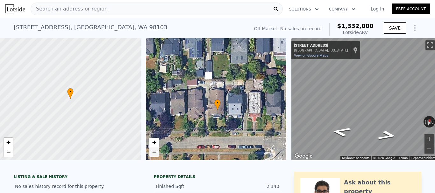
click at [153, 153] on span "−" at bounding box center [154, 152] width 4 height 8
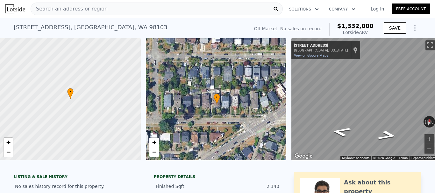
click at [111, 10] on div "Search an address or region" at bounding box center [157, 9] width 252 height 13
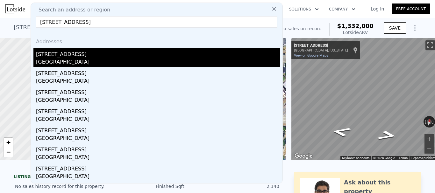
type input "1226 25th Ave E, Seattle, WA 98112"
click at [75, 61] on div "Seattle, WA 98112" at bounding box center [158, 62] width 244 height 9
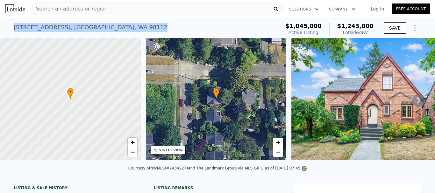
drag, startPoint x: 77, startPoint y: 28, endPoint x: 18, endPoint y: 26, distance: 58.9
click at [10, 26] on div "1226 25th Ave E , Seattle , WA 98112 Active at $1.045m (~ARV $1.243m ) $1,045,0…" at bounding box center [217, 28] width 435 height 20
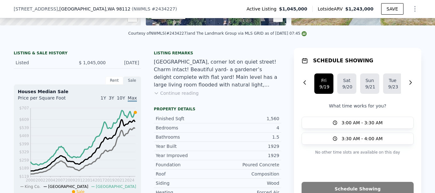
scroll to position [70, 0]
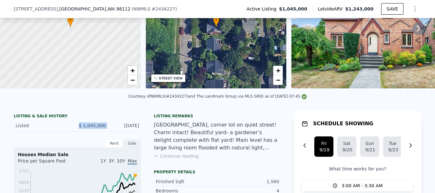
drag, startPoint x: 106, startPoint y: 129, endPoint x: 64, endPoint y: 129, distance: 41.7
click at [66, 129] on div "Listed $ 1,045,000 Sep 18, 2025" at bounding box center [77, 126] width 127 height 12
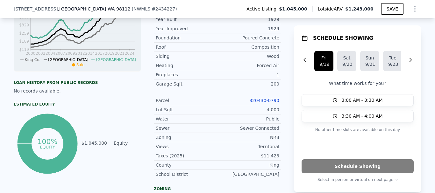
scroll to position [261, 0]
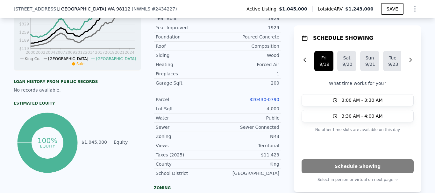
click at [268, 101] on link "320430-0790" at bounding box center [264, 99] width 30 height 5
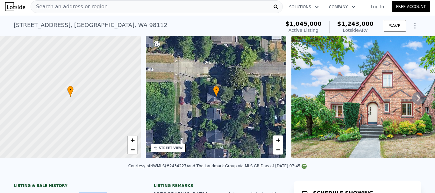
scroll to position [0, 0]
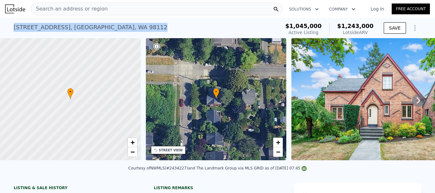
drag, startPoint x: 103, startPoint y: 27, endPoint x: 3, endPoint y: 32, distance: 101.0
click at [3, 32] on div "1226 25th Ave E , Seattle , WA 98112 Active at $1.045m (~ARV $1.243m ) $1,045,0…" at bounding box center [217, 28] width 435 height 20
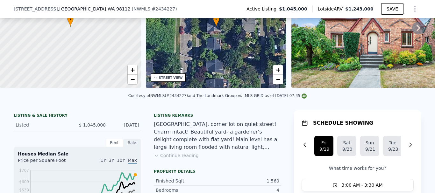
scroll to position [189, 0]
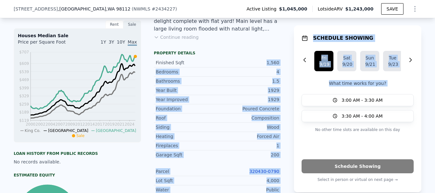
drag, startPoint x: 260, startPoint y: 66, endPoint x: 285, endPoint y: 65, distance: 25.1
click at [285, 65] on div "LISTING & SALE HISTORY Listed $ 1,045,000 Sep 18, 2025 Rent Sale Rent over time…" at bounding box center [217, 186] width 407 height 388
click at [277, 64] on div "Finished Sqft 1,560" at bounding box center [217, 62] width 127 height 9
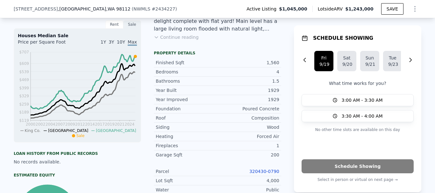
click at [268, 55] on div "Property details" at bounding box center [217, 53] width 127 height 5
drag, startPoint x: 272, startPoint y: 66, endPoint x: 277, endPoint y: 66, distance: 5.4
click at [277, 66] on div "Finished Sqft 1,560" at bounding box center [217, 62] width 127 height 9
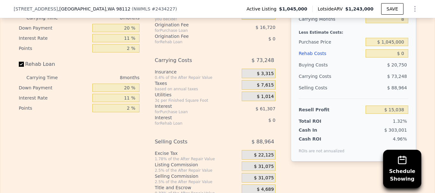
scroll to position [1175, 0]
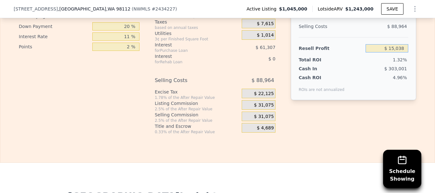
drag, startPoint x: 374, startPoint y: 57, endPoint x: 431, endPoint y: 57, distance: 56.3
click at [430, 57] on div "Search an address or region Solutions Company Open main menu Log In Free Accoun…" at bounding box center [217, 96] width 435 height 193
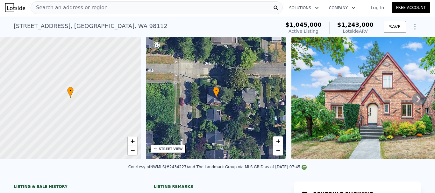
scroll to position [0, 0]
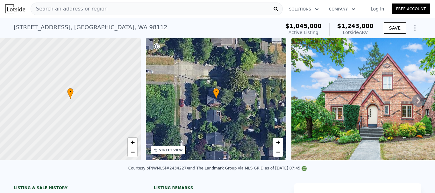
click at [117, 9] on div "Search an address or region" at bounding box center [157, 9] width 252 height 13
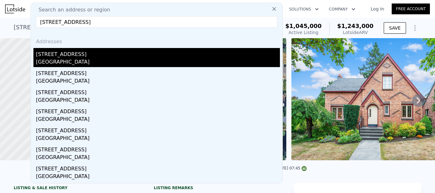
type input "9733 Arrowsmith Ave S, Seattle, WA 98118"
click at [73, 56] on div "9733 Arrowsmith Ave S" at bounding box center [158, 53] width 244 height 10
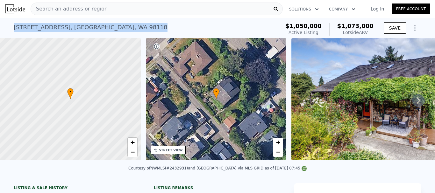
drag, startPoint x: 104, startPoint y: 24, endPoint x: 6, endPoint y: 26, distance: 98.3
click at [8, 26] on div "9733 Arrowsmith Ave S , Seattle , WA 98118 Active at $1.050m (~ARV $1.073m ) $1…" at bounding box center [217, 28] width 435 height 20
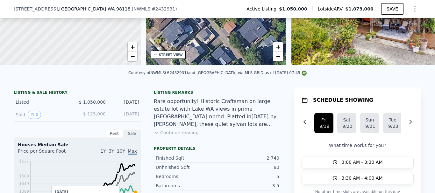
scroll to position [159, 0]
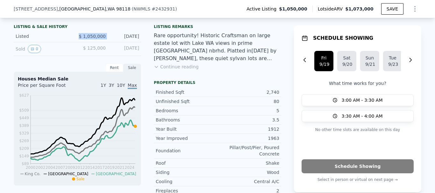
drag, startPoint x: 106, startPoint y: 41, endPoint x: 55, endPoint y: 39, distance: 51.3
click at [55, 39] on div "Listed $ 1,050,000 Sep 18, 2025" at bounding box center [77, 37] width 127 height 12
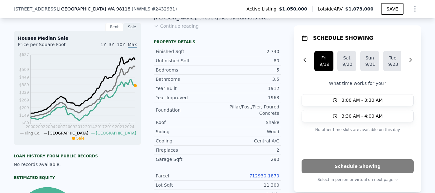
scroll to position [254, 0]
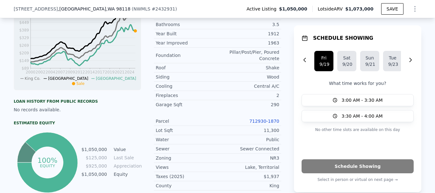
click at [265, 120] on link "712930-1870" at bounding box center [264, 121] width 30 height 5
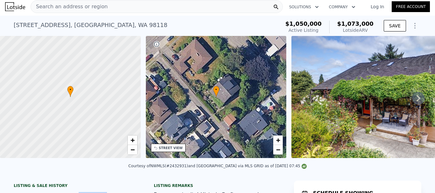
scroll to position [0, 0]
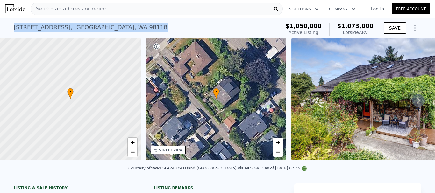
drag, startPoint x: 123, startPoint y: 26, endPoint x: 0, endPoint y: 32, distance: 123.0
click at [0, 32] on div "9733 Arrowsmith Ave S , Seattle , WA 98118 Active at $1.050m (~ARV $1.073m ) $1…" at bounding box center [217, 28] width 435 height 20
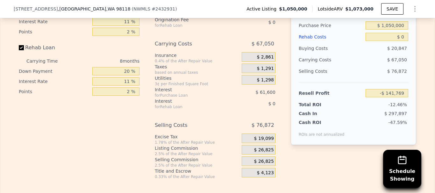
scroll to position [1145, 0]
drag, startPoint x: 373, startPoint y: 97, endPoint x: 414, endPoint y: 93, distance: 40.6
click at [414, 93] on div "Edit the assumptions in yellow boxes. Input profit to calculate an offer price.…" at bounding box center [217, 61] width 407 height 237
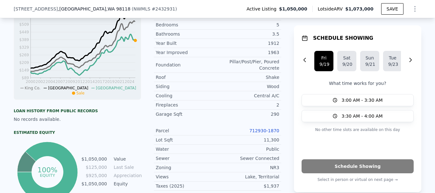
scroll to position [191, 0]
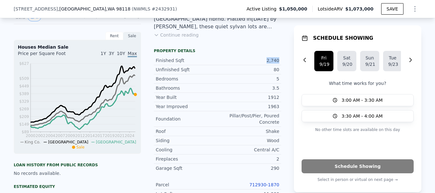
click at [278, 61] on div "Finished Sqft 2,740" at bounding box center [217, 60] width 127 height 9
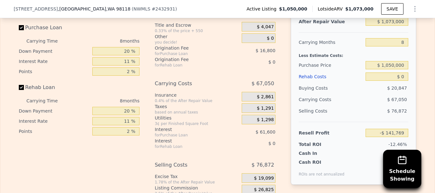
scroll to position [1145, 0]
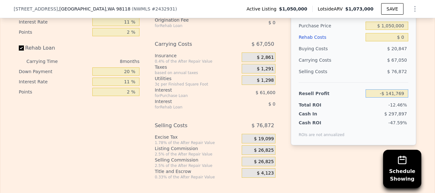
drag, startPoint x: 389, startPoint y: 95, endPoint x: 428, endPoint y: 95, distance: 38.8
click at [428, 95] on div "Edit the assumptions in yellow boxes. Input profit to calculate an offer price.…" at bounding box center [217, 61] width 434 height 237
click at [379, 96] on input "-$ 141,769" at bounding box center [386, 93] width 43 height 8
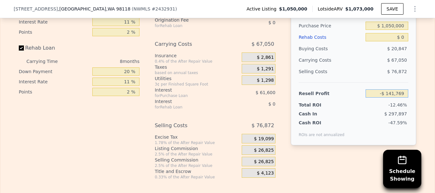
click at [379, 96] on input "-$ 141,769" at bounding box center [386, 93] width 43 height 8
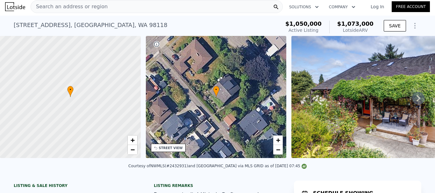
scroll to position [0, 0]
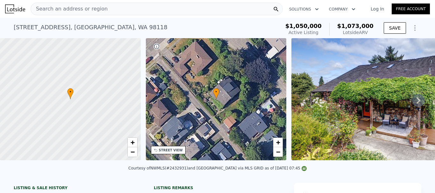
click at [104, 10] on div "Search an address or region" at bounding box center [157, 9] width 252 height 13
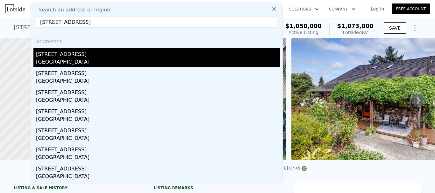
type input "8325 21st Ave NW, Seattle, WA 98117"
click at [79, 60] on div "Seattle, WA 98117" at bounding box center [158, 62] width 244 height 9
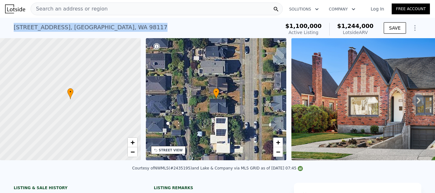
drag, startPoint x: 112, startPoint y: 25, endPoint x: 10, endPoint y: 28, distance: 102.5
click at [10, 28] on div "8325 21st Ave NW , Seattle , WA 98117 Active at $1.100m (~ARV $1.244m ) $1,100,…" at bounding box center [217, 28] width 435 height 20
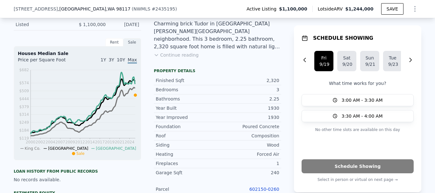
scroll to position [157, 0]
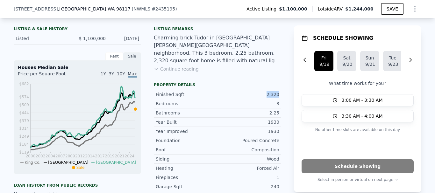
drag, startPoint x: 278, startPoint y: 101, endPoint x: 262, endPoint y: 98, distance: 16.5
click at [262, 98] on div "Finished Sqft 2,320" at bounding box center [217, 94] width 127 height 9
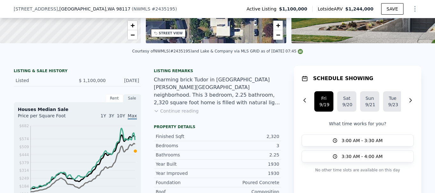
scroll to position [125, 0]
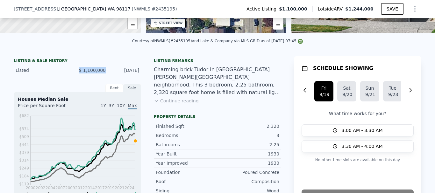
drag, startPoint x: 98, startPoint y: 73, endPoint x: 65, endPoint y: 72, distance: 33.4
click at [66, 73] on div "Listed $ 1,100,000 Sep 18, 2025" at bounding box center [77, 71] width 127 height 12
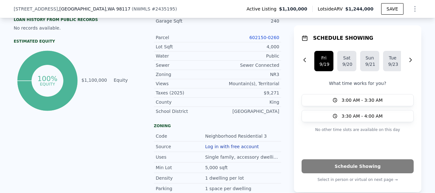
scroll to position [316, 0]
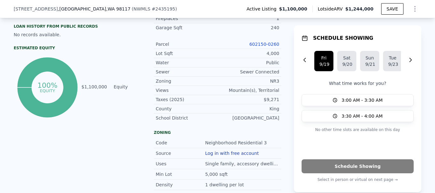
click at [262, 47] on link "602150-0260" at bounding box center [264, 44] width 30 height 5
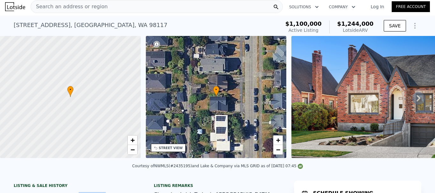
scroll to position [0, 0]
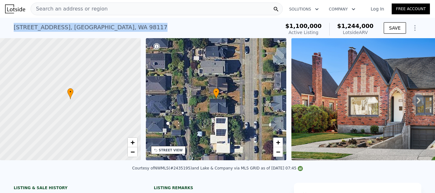
drag, startPoint x: 108, startPoint y: 28, endPoint x: 10, endPoint y: 30, distance: 98.0
click at [10, 30] on div "8325 21st Ave NW , Seattle , WA 98117 Active at $1.100m (~ARV $1.244m ) $1,100,…" at bounding box center [217, 28] width 435 height 20
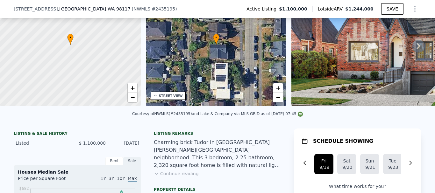
scroll to position [189, 0]
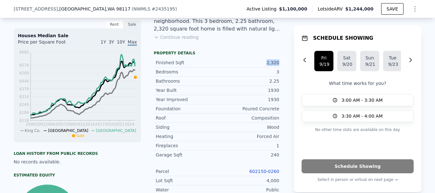
drag, startPoint x: 278, startPoint y: 66, endPoint x: 244, endPoint y: 64, distance: 33.5
click at [253, 65] on div "Finished Sqft 2,320" at bounding box center [217, 62] width 127 height 9
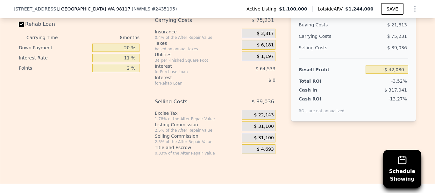
scroll to position [1111, 0]
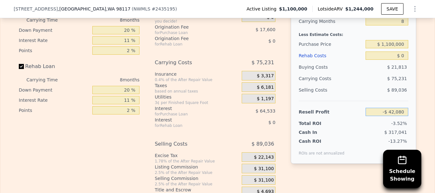
drag, startPoint x: 375, startPoint y: 122, endPoint x: 422, endPoint y: 122, distance: 47.1
click at [422, 122] on div "Edit the assumptions in yellow boxes. Input profit to calculate an offer price.…" at bounding box center [217, 80] width 434 height 237
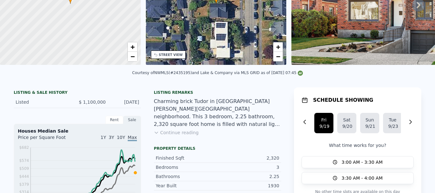
scroll to position [0, 0]
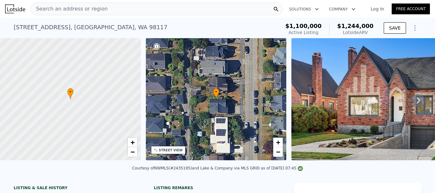
click at [104, 8] on div "Search an address or region" at bounding box center [157, 9] width 252 height 13
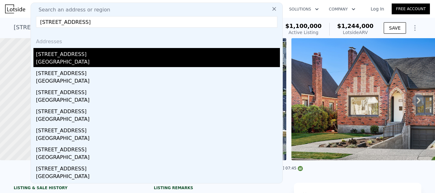
type input "4322 5th Ave NW, Seattle, WA 98107"
click at [70, 58] on div "4322 5th Ave NW" at bounding box center [158, 53] width 244 height 10
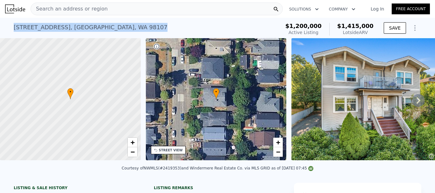
drag, startPoint x: 101, startPoint y: 27, endPoint x: 9, endPoint y: 24, distance: 92.3
click at [9, 24] on div "4322 5th Ave NW , Seattle , WA 98107 Active at $1.200m (~ARV $1.415m ) $1,200,0…" at bounding box center [217, 28] width 435 height 20
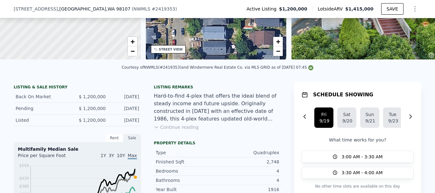
scroll to position [127, 0]
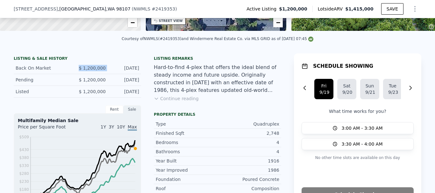
drag, startPoint x: 106, startPoint y: 73, endPoint x: 65, endPoint y: 72, distance: 41.4
click at [67, 73] on div "Back On Market $ 1,200,000 Sep 18, 2025" at bounding box center [77, 68] width 127 height 12
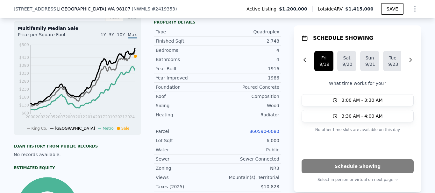
scroll to position [223, 0]
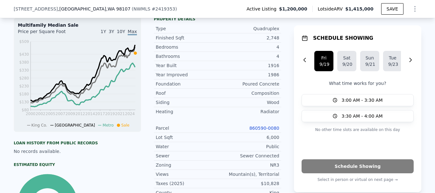
click at [264, 131] on link "860590-0080" at bounding box center [264, 128] width 30 height 5
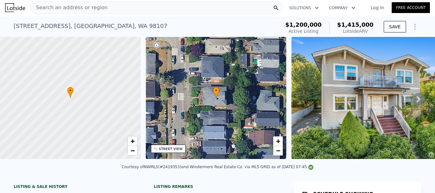
scroll to position [0, 0]
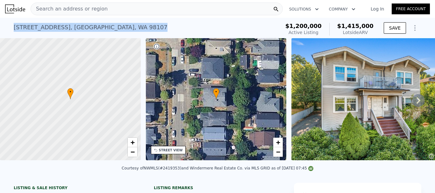
drag, startPoint x: 108, startPoint y: 27, endPoint x: 3, endPoint y: 30, distance: 104.4
click at [4, 30] on div "4322 5th Ave NW , Seattle , WA 98107 Active at $1.200m (~ARV $1.415m ) $1,200,0…" at bounding box center [217, 28] width 435 height 20
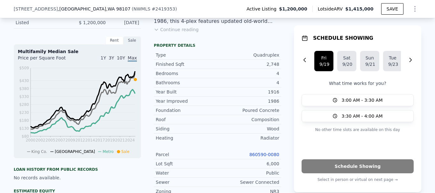
scroll to position [189, 0]
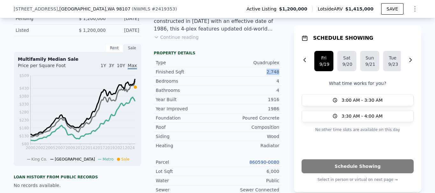
drag, startPoint x: 261, startPoint y: 76, endPoint x: 280, endPoint y: 79, distance: 19.6
click at [280, 79] on div "LISTING & SALE HISTORY Back On Market $ 1,200,000 Sep 18, 2025 Pending $ 1,200,…" at bounding box center [217, 181] width 407 height 379
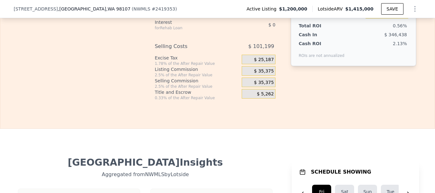
scroll to position [1111, 0]
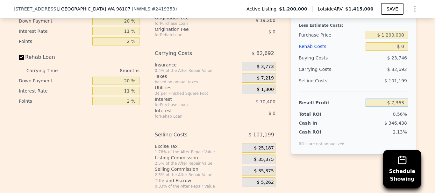
drag, startPoint x: 381, startPoint y: 106, endPoint x: 434, endPoint y: 109, distance: 53.5
click at [434, 109] on div "Search an address or region Solutions Company Open main menu Log In Free Accoun…" at bounding box center [217, 96] width 435 height 193
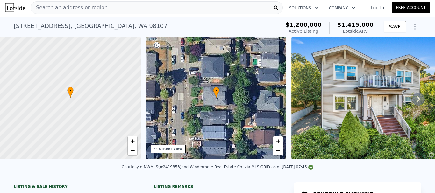
scroll to position [0, 0]
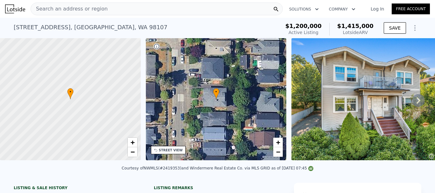
click at [82, 11] on span "Search an address or region" at bounding box center [69, 9] width 77 height 8
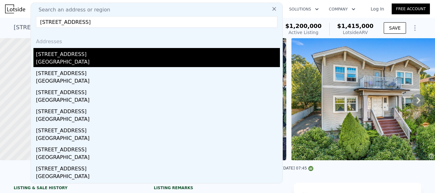
type input "2028 34th Ave S, Seattle, WA 98144"
click at [70, 63] on div "Seattle, WA 98144" at bounding box center [158, 62] width 244 height 9
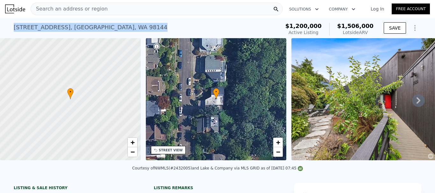
drag, startPoint x: 70, startPoint y: 26, endPoint x: 1, endPoint y: 27, distance: 69.7
click at [2, 27] on div "2028 34th Ave S , Seattle , WA 98144 Active at $1.200m (~ARV $1.506m ) $1,200,0…" at bounding box center [217, 28] width 435 height 20
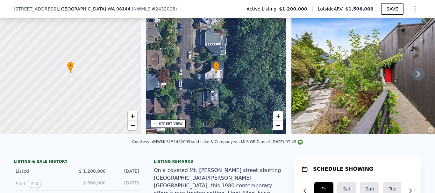
scroll to position [97, 0]
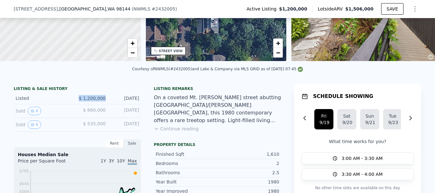
drag, startPoint x: 105, startPoint y: 100, endPoint x: 66, endPoint y: 102, distance: 39.8
click at [66, 102] on div "Listed $ 1,200,000 Sep 11, 2025" at bounding box center [77, 99] width 127 height 12
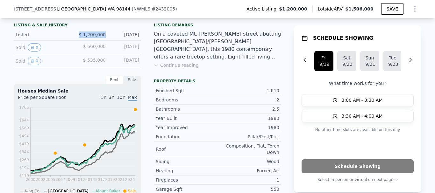
scroll to position [224, 0]
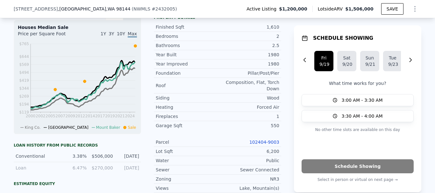
click at [261, 140] on link "102404-9003" at bounding box center [264, 142] width 30 height 5
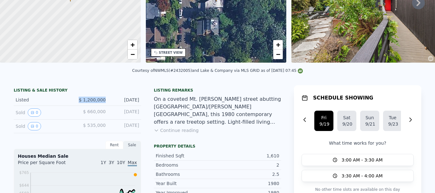
scroll to position [0, 0]
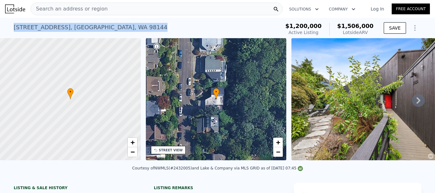
drag, startPoint x: 104, startPoint y: 28, endPoint x: 0, endPoint y: 32, distance: 104.1
click at [0, 32] on div "2028 34th Ave S , Seattle , WA 98144 Active at $1.200m (~ARV $1.506m ) $1,200,0…" at bounding box center [217, 28] width 435 height 20
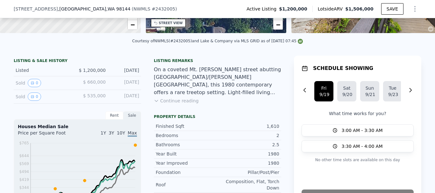
scroll to position [157, 0]
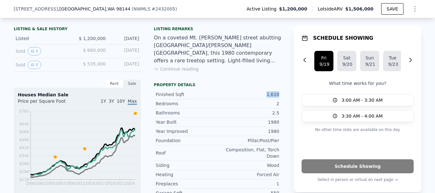
drag, startPoint x: 266, startPoint y: 97, endPoint x: 278, endPoint y: 97, distance: 12.4
click at [278, 97] on div "Finished Sqft 1,610" at bounding box center [217, 94] width 127 height 9
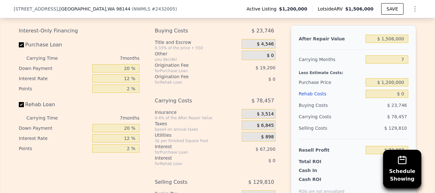
scroll to position [1175, 0]
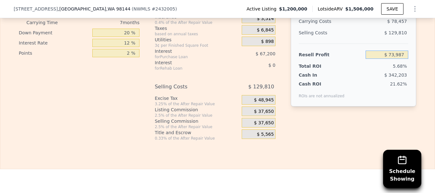
drag, startPoint x: 379, startPoint y: 58, endPoint x: 410, endPoint y: 58, distance: 30.9
click at [410, 58] on div "After Repair Value $ 1,506,000 Carrying Months 7 Less Estimate Costs: Purchase …" at bounding box center [352, 18] width 125 height 177
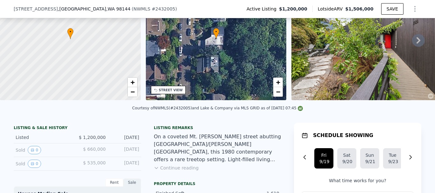
scroll to position [157, 0]
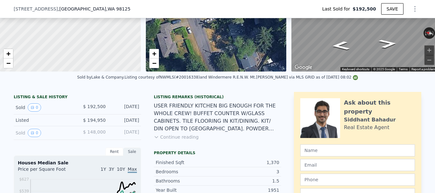
scroll to position [30, 0]
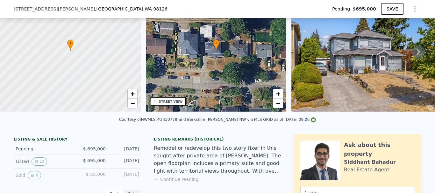
scroll to position [125, 0]
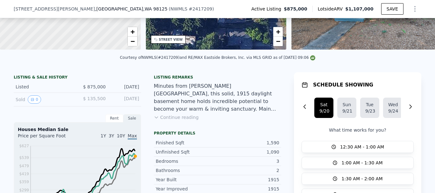
scroll to position [93, 0]
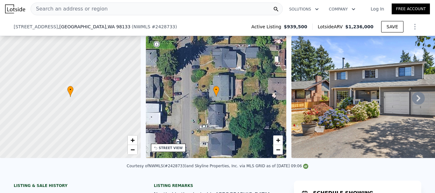
scroll to position [93, 0]
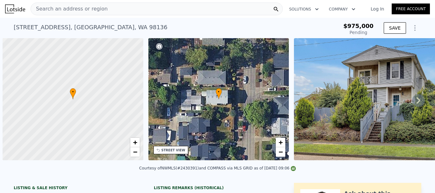
scroll to position [0, 3]
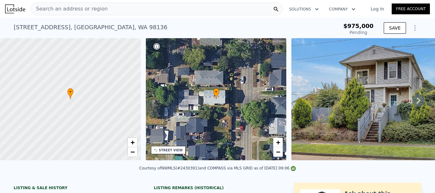
type input "-$ 1,060,574"
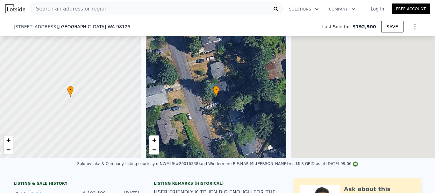
scroll to position [93, 0]
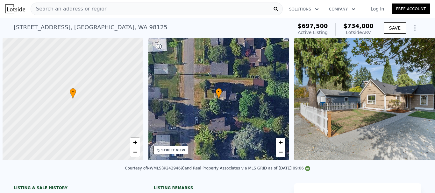
scroll to position [0, 3]
